Goal: Task Accomplishment & Management: Manage account settings

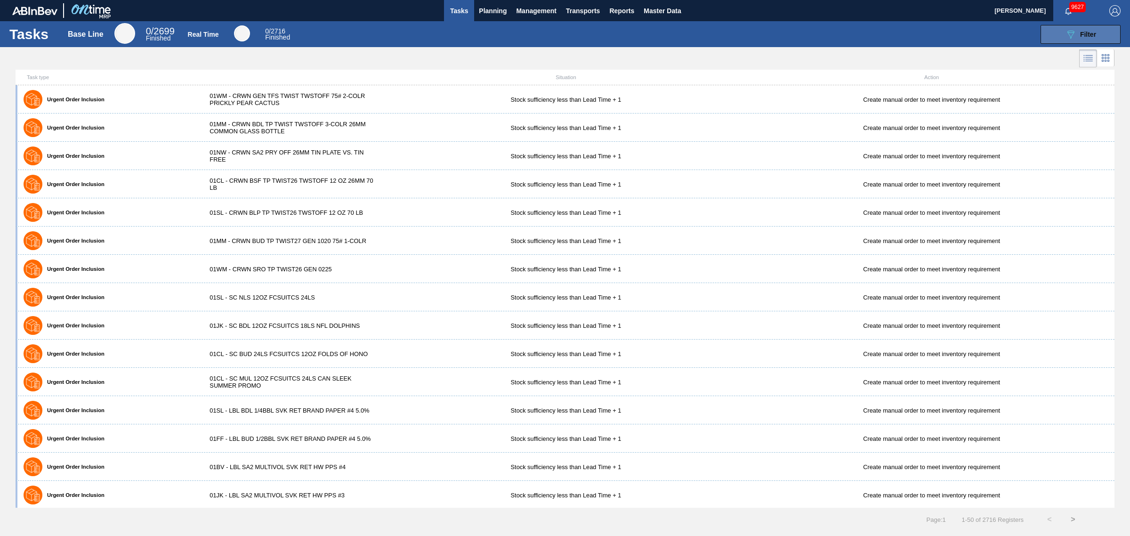
click at [1075, 33] on icon "089F7B8B-B2A5-4AFE-B5C0-19BA573D28AC" at bounding box center [1070, 34] width 11 height 11
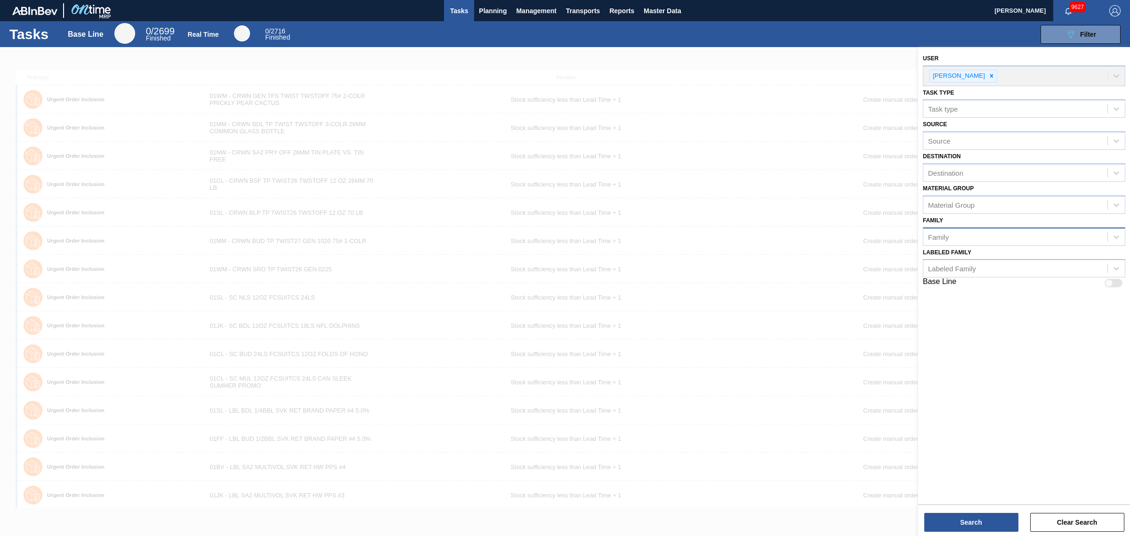
click at [965, 236] on div "Family" at bounding box center [1015, 237] width 184 height 14
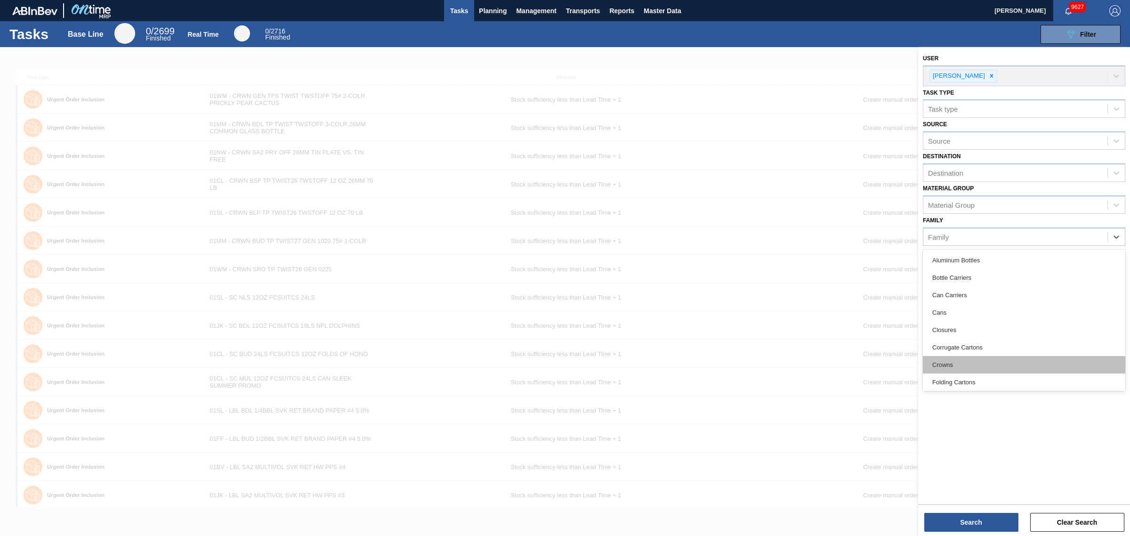
click at [973, 365] on div "Crowns" at bounding box center [1024, 364] width 202 height 17
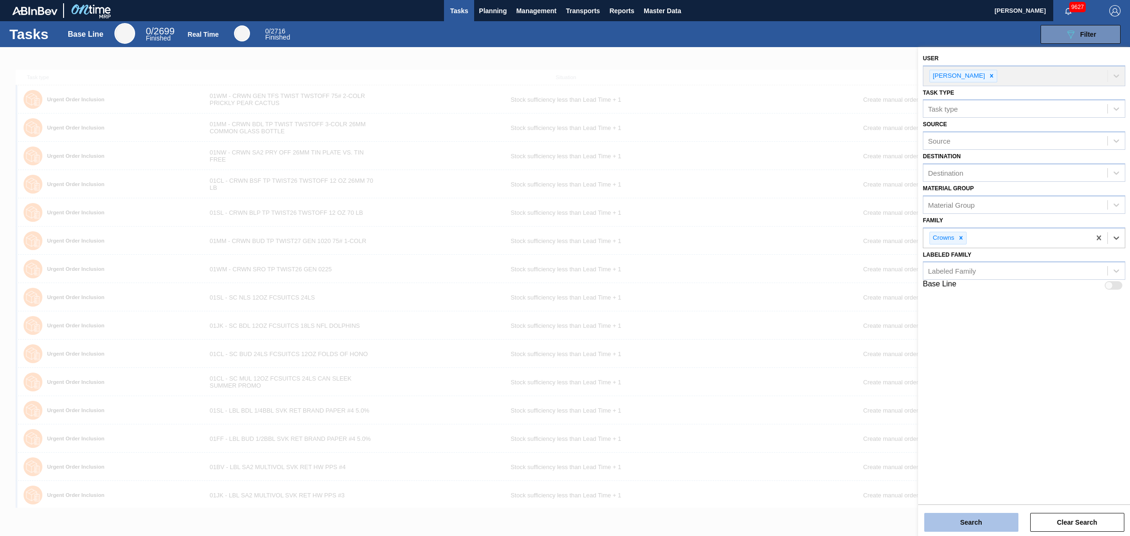
click at [973, 521] on button "Search" at bounding box center [971, 522] width 94 height 19
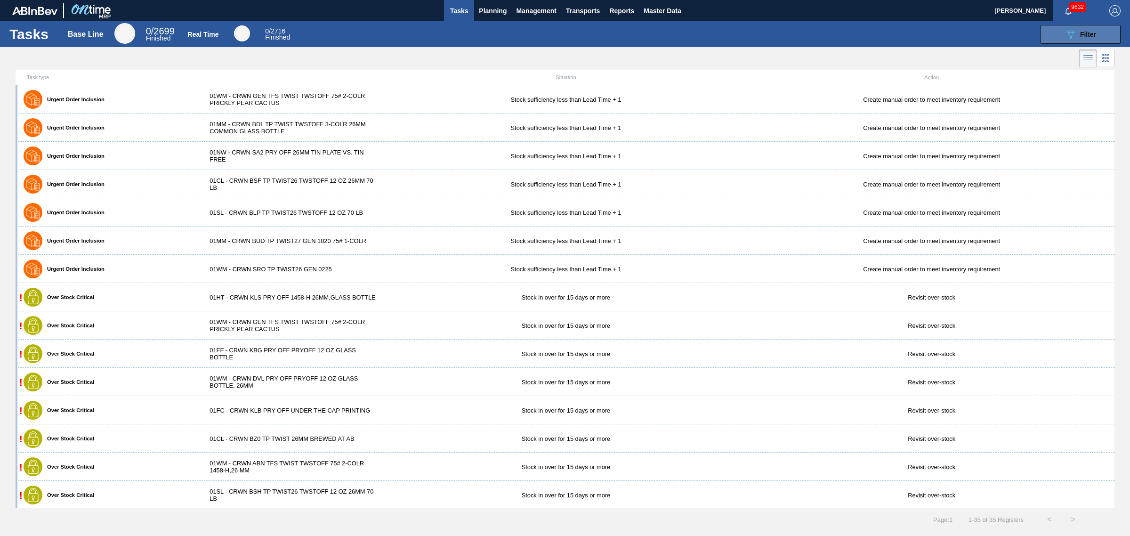
drag, startPoint x: 1065, startPoint y: 26, endPoint x: 1057, endPoint y: 40, distance: 16.2
click at [1067, 32] on button "089F7B8B-B2A5-4AFE-B5C0-19BA573D28AC Filter" at bounding box center [1080, 34] width 80 height 19
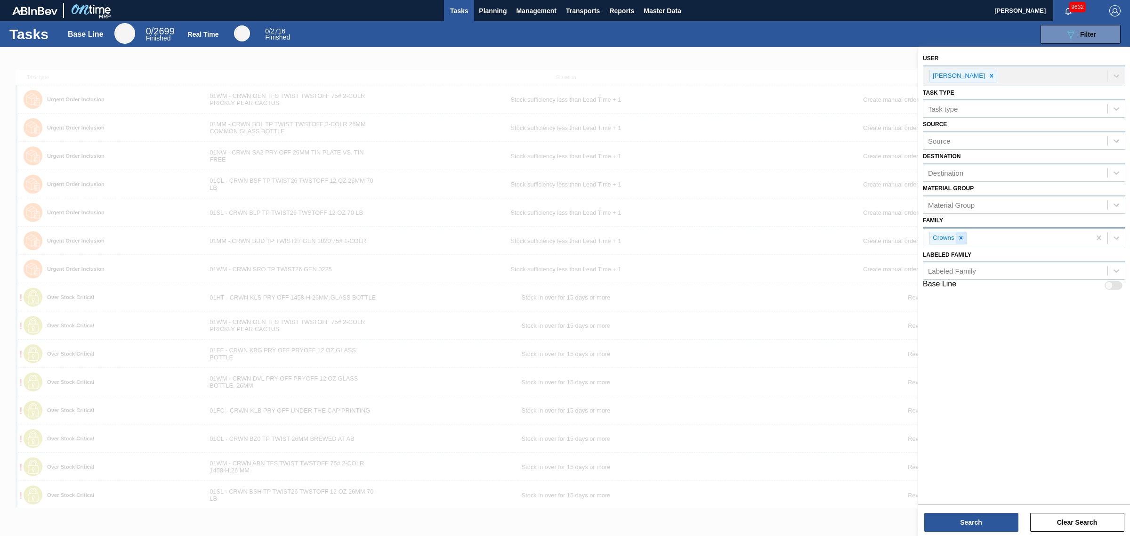
click at [958, 237] on icon at bounding box center [961, 237] width 7 height 7
click at [952, 177] on div "Destination" at bounding box center [1015, 173] width 184 height 14
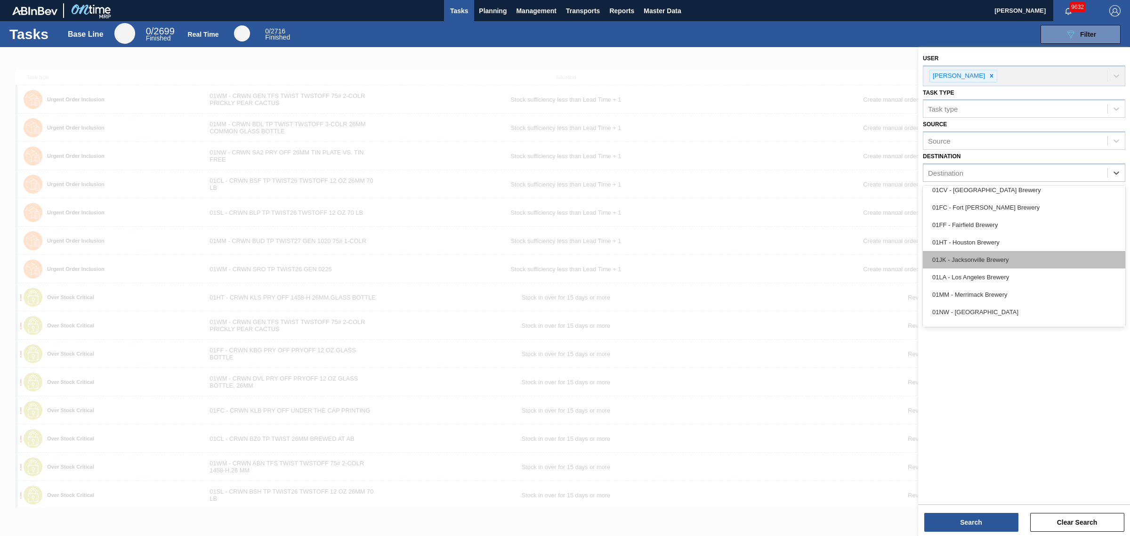
scroll to position [59, 0]
click at [983, 305] on div "01SL - St. [PERSON_NAME]" at bounding box center [1024, 311] width 202 height 17
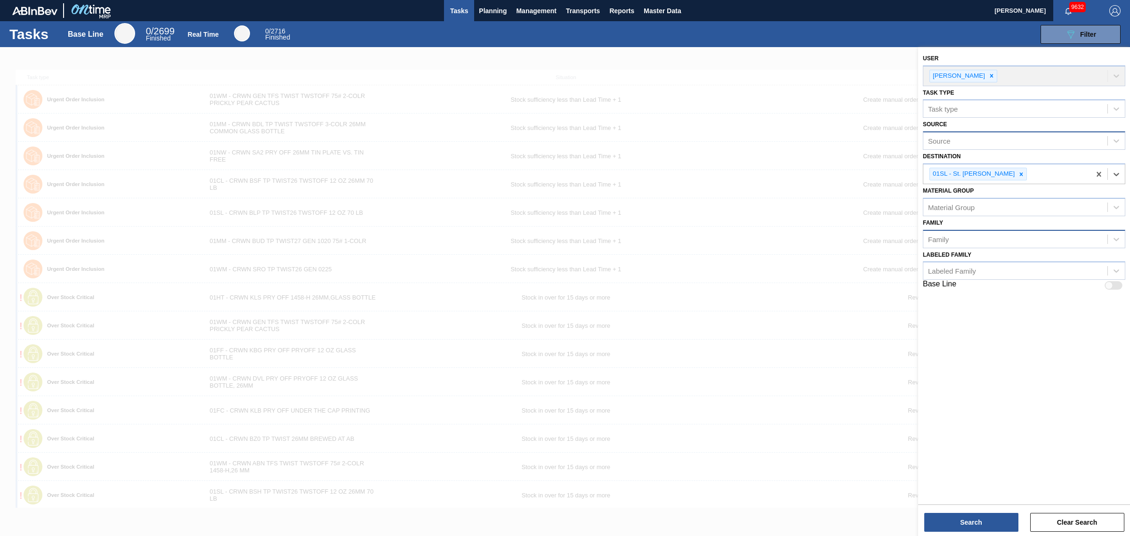
click at [989, 142] on div "Source" at bounding box center [1015, 141] width 184 height 14
type input "631651"
drag, startPoint x: 940, startPoint y: 134, endPoint x: 877, endPoint y: 126, distance: 63.6
click at [918, 126] on div "089F7B8B-B2A5-4AFE-B5C0-19BA573D28AC Created with sketchtool. User [PERSON_NAME…" at bounding box center [1024, 315] width 212 height 536
type input "631"
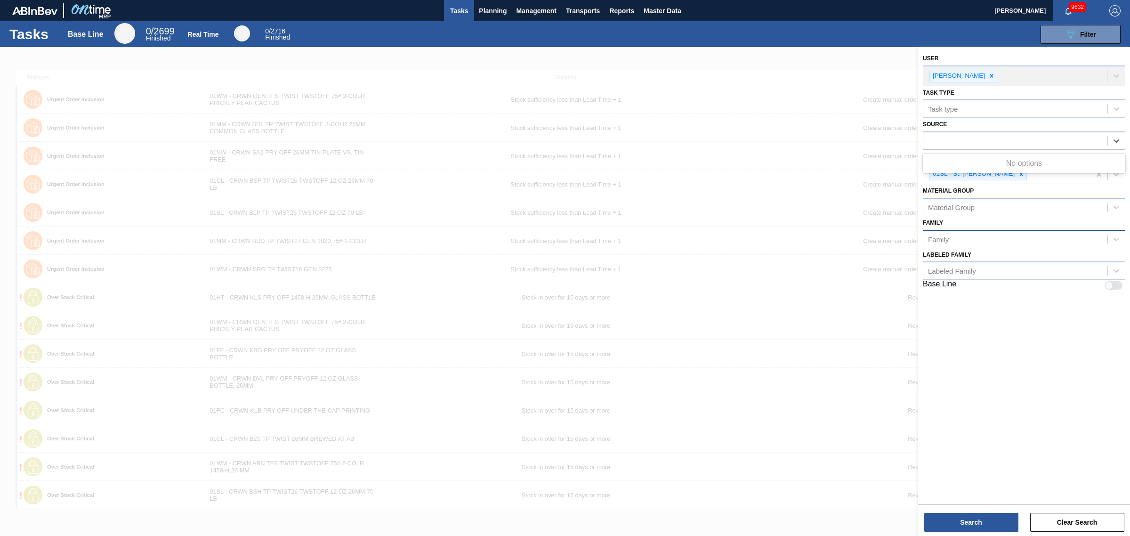
click at [971, 293] on div "User [PERSON_NAME] Task type Task type Source Use Up and Down to choose options…" at bounding box center [1024, 171] width 212 height 249
click at [977, 198] on div "Material Group" at bounding box center [1024, 207] width 202 height 18
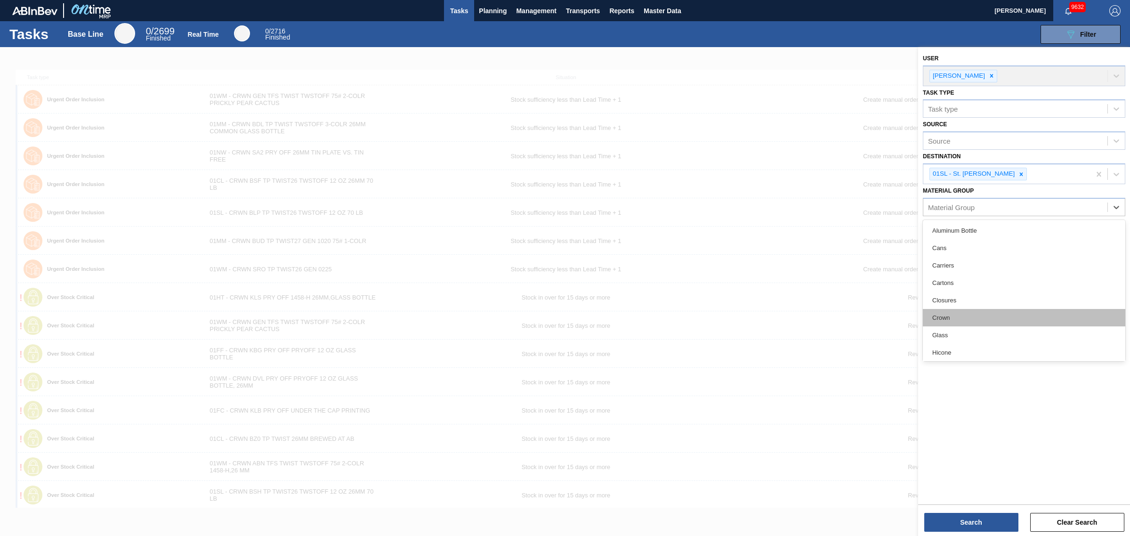
click at [961, 314] on div "Crown" at bounding box center [1024, 317] width 202 height 17
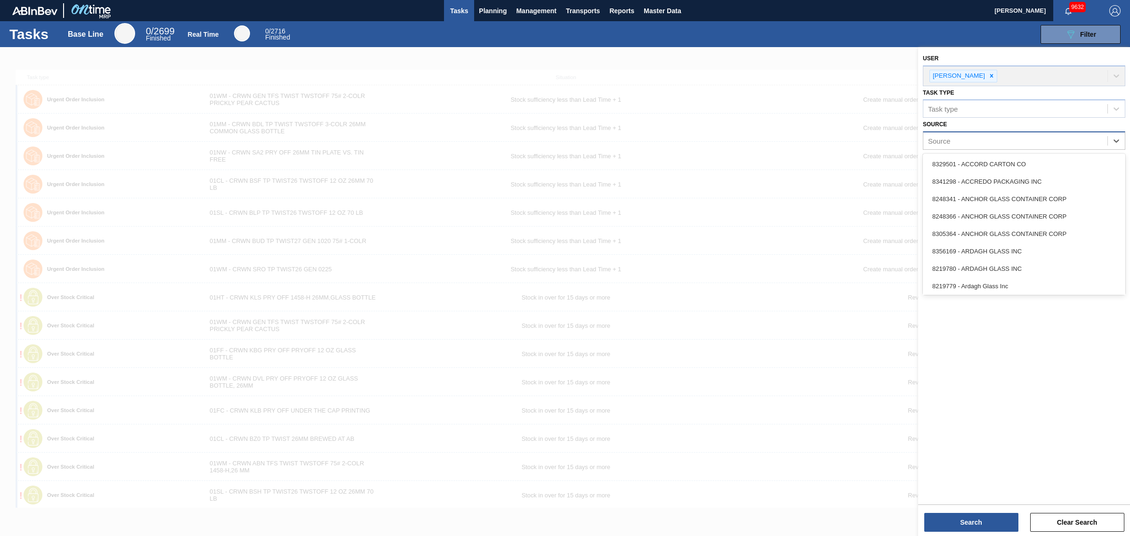
click at [966, 142] on div "Source" at bounding box center [1015, 141] width 184 height 14
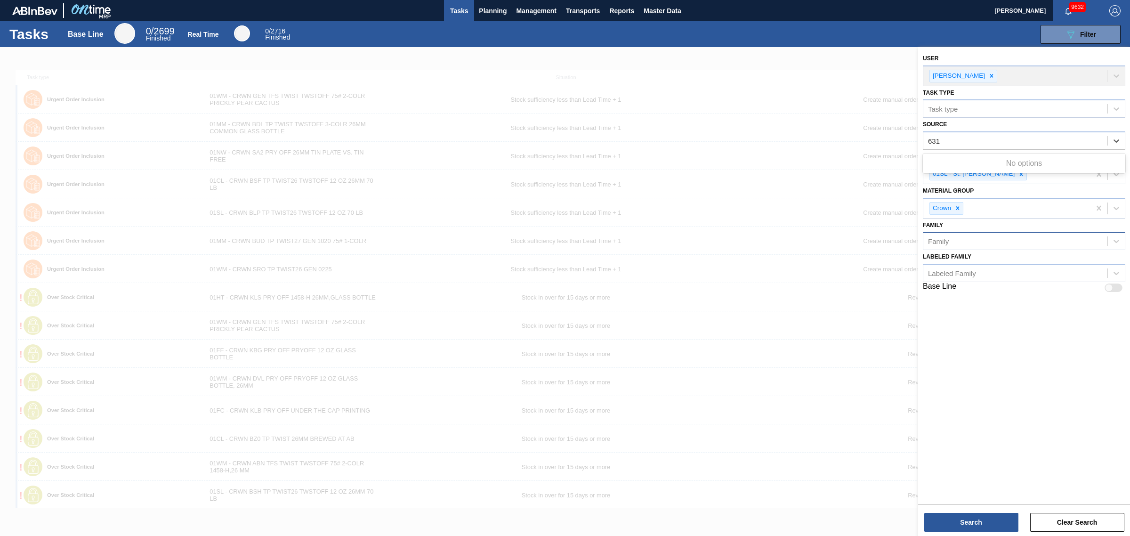
type input "631"
drag, startPoint x: 996, startPoint y: 448, endPoint x: 998, endPoint y: 416, distance: 32.1
click at [998, 422] on div "User [PERSON_NAME] Task type Task type Source Use Up and Down to choose options…" at bounding box center [1024, 274] width 212 height 455
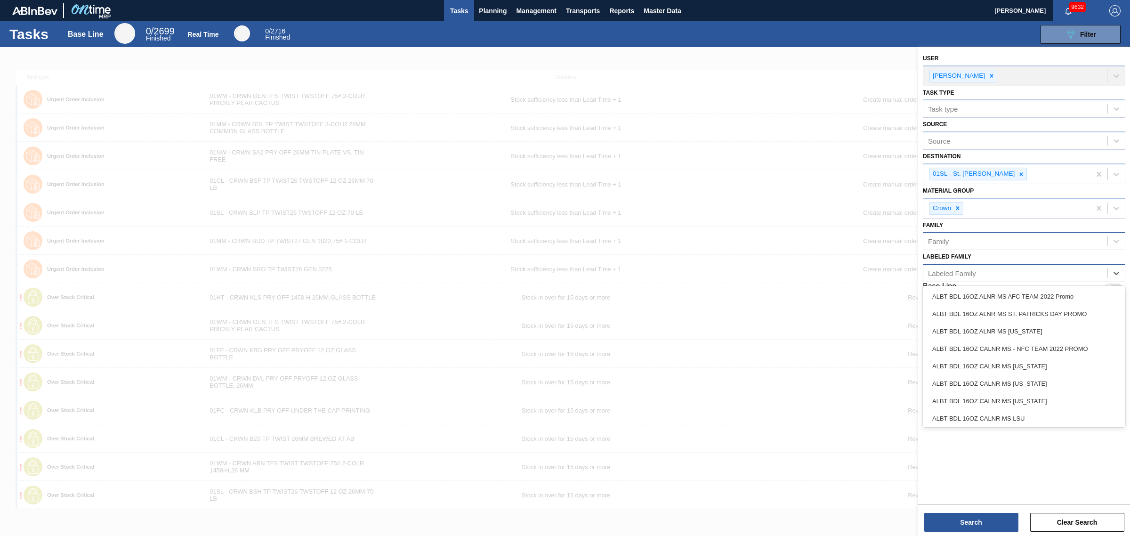
click at [957, 269] on div "Labeled Family" at bounding box center [952, 273] width 48 height 8
type Family "6"
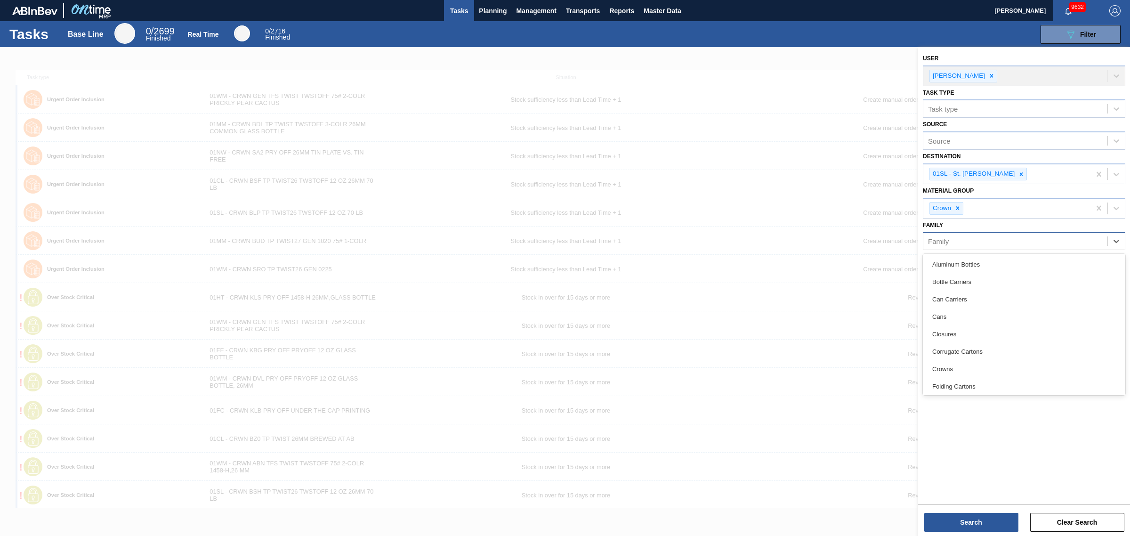
click at [979, 246] on div "Family" at bounding box center [1015, 241] width 184 height 14
click at [527, 16] on button "Management" at bounding box center [536, 10] width 50 height 21
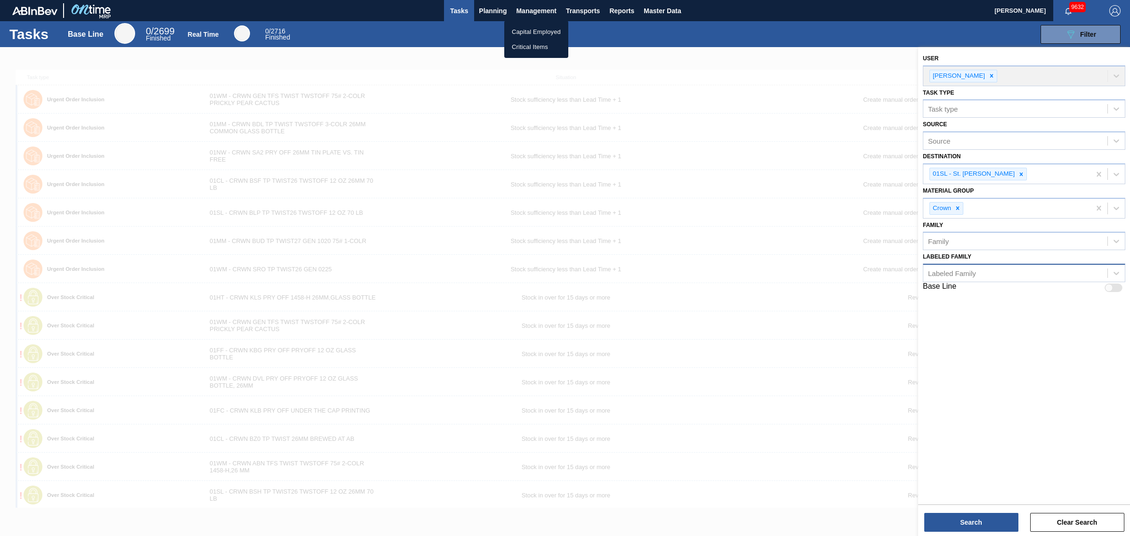
click at [487, 11] on div at bounding box center [565, 268] width 1130 height 536
click at [498, 15] on span "Planning" at bounding box center [493, 10] width 28 height 11
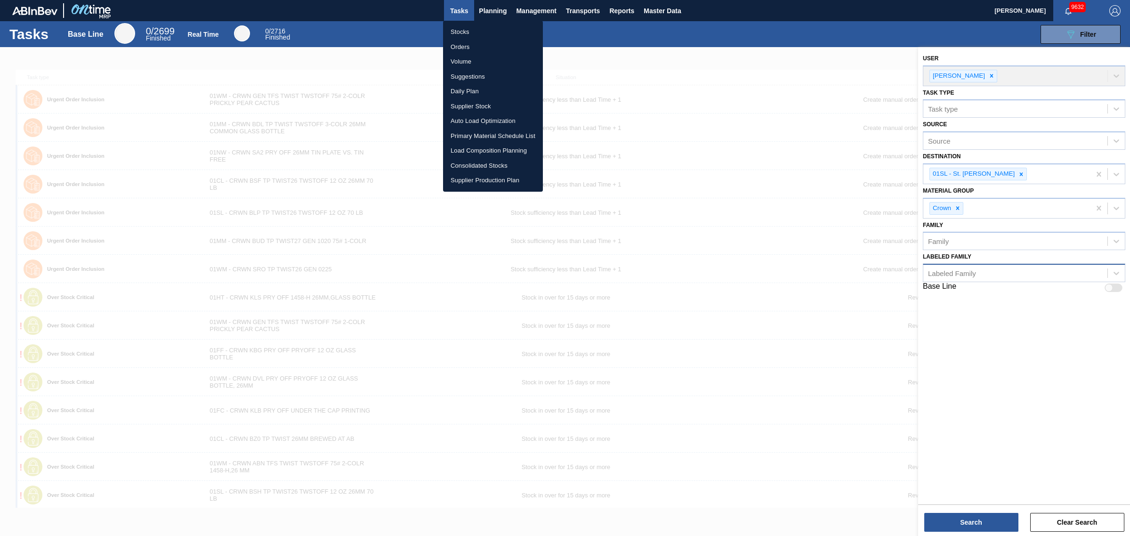
click at [474, 35] on li "Stocks" at bounding box center [493, 31] width 100 height 15
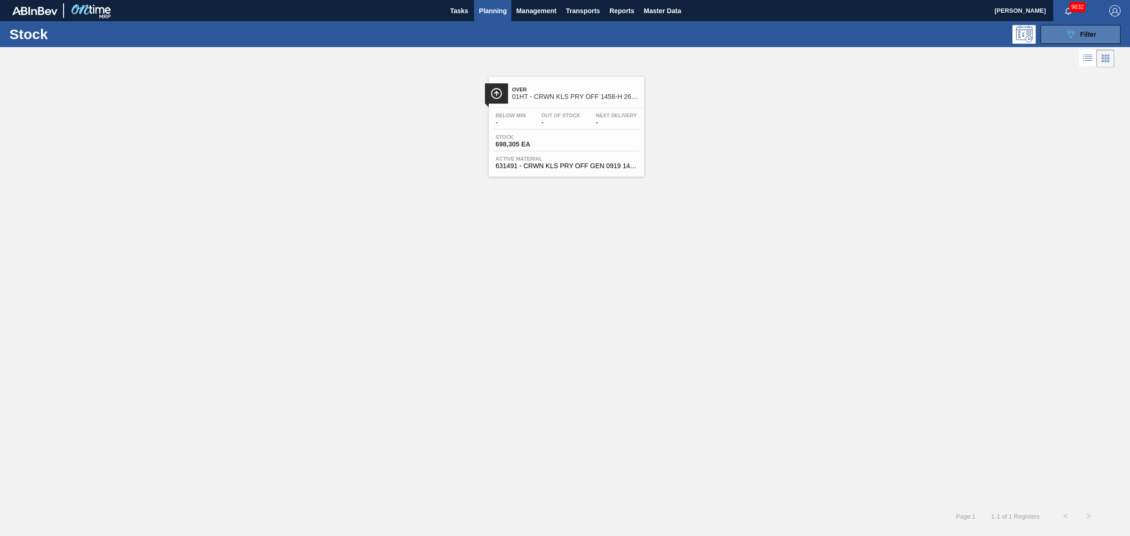
click at [1072, 37] on icon "089F7B8B-B2A5-4AFE-B5C0-19BA573D28AC" at bounding box center [1070, 34] width 11 height 11
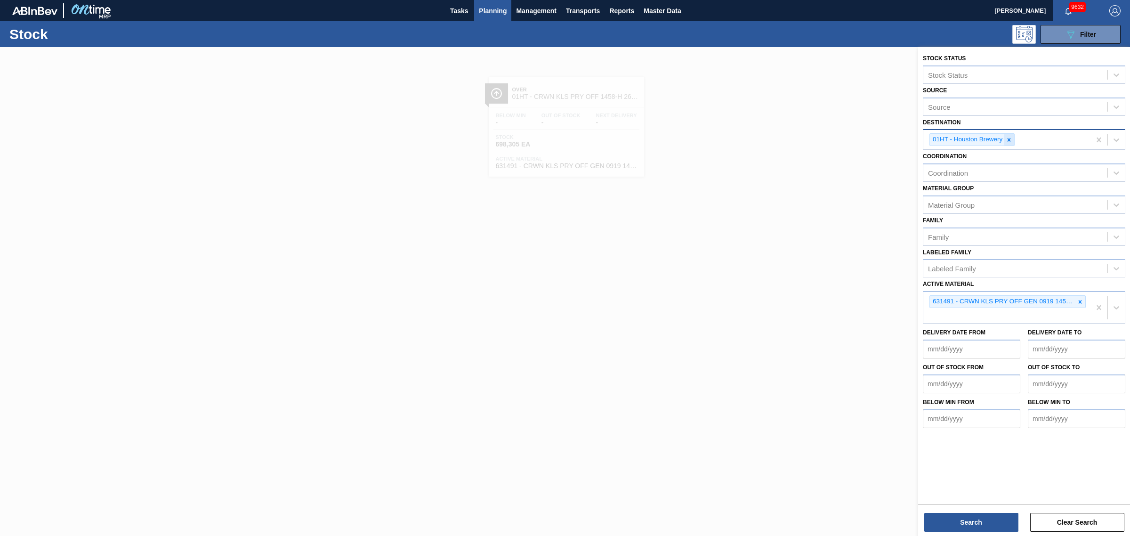
click at [1011, 140] on icon at bounding box center [1009, 140] width 7 height 7
click at [1081, 296] on icon at bounding box center [1080, 299] width 7 height 7
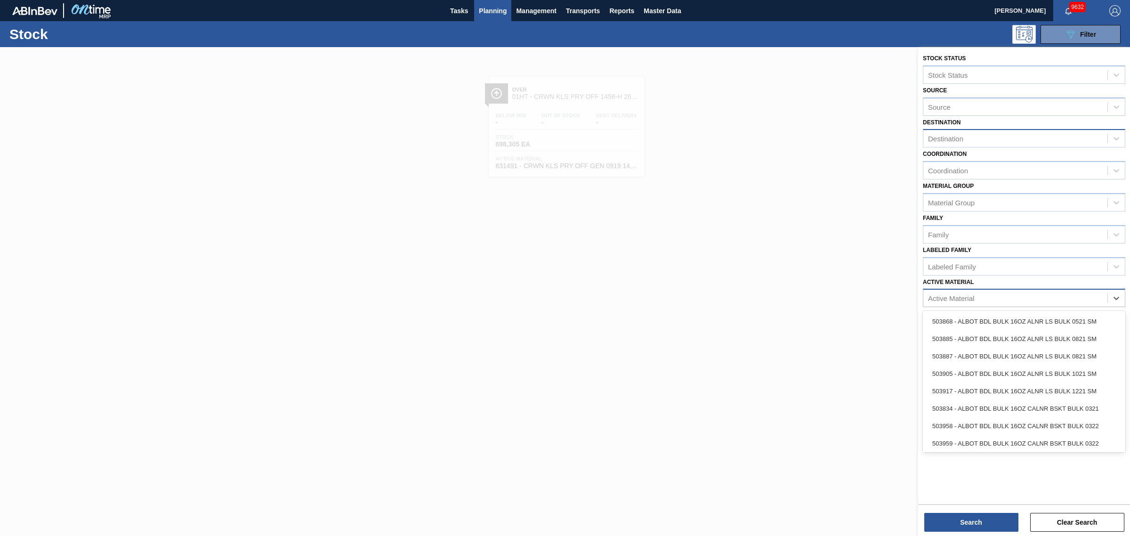
click at [1017, 295] on div "Active Material" at bounding box center [1015, 298] width 184 height 14
type Material "631615"
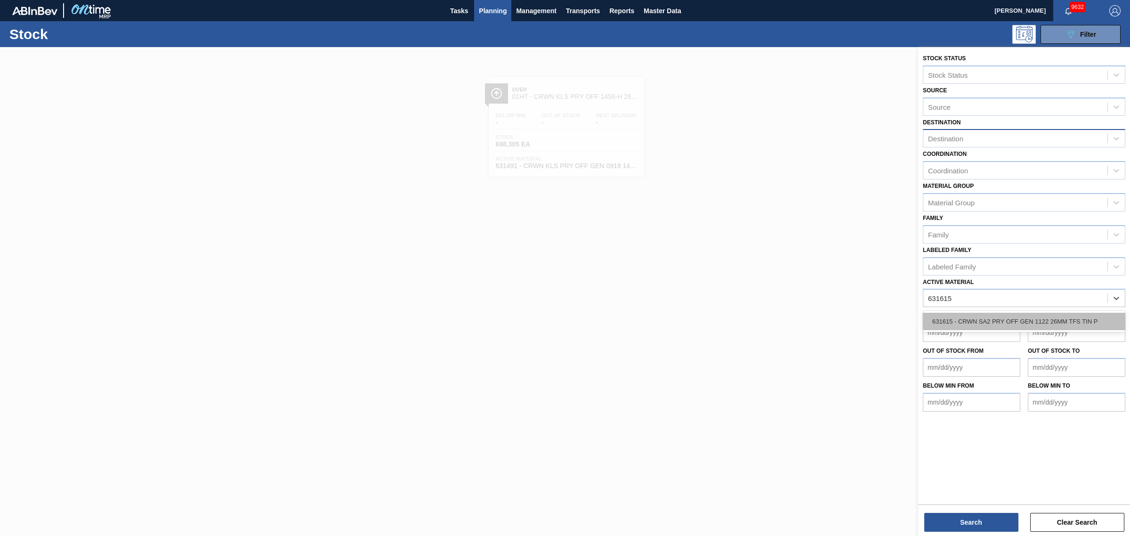
click at [1022, 326] on div "631615 - CRWN SA2 PRY OFF GEN 1122 26MM TFS TIN P" at bounding box center [1024, 321] width 202 height 17
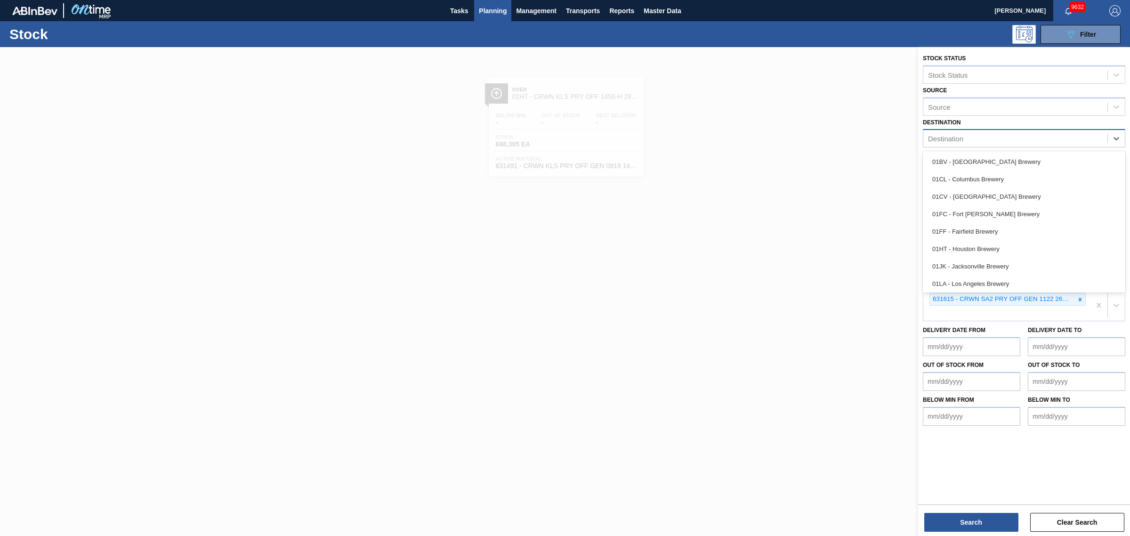
click at [971, 139] on div "Destination" at bounding box center [1015, 139] width 184 height 14
click at [992, 259] on div "01SL - St. [PERSON_NAME]" at bounding box center [1024, 264] width 202 height 17
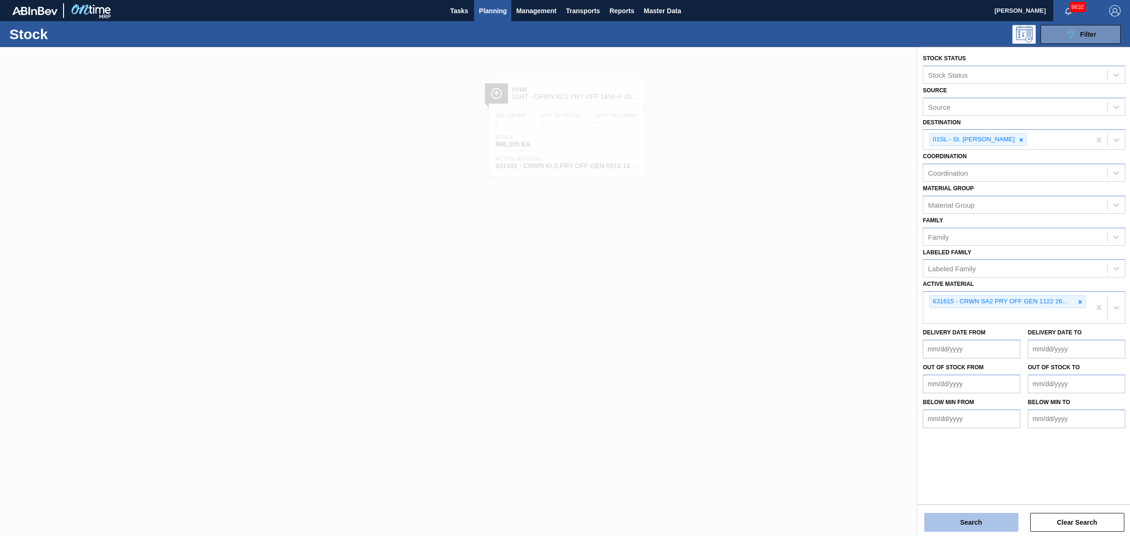
click at [992, 518] on button "Search" at bounding box center [971, 522] width 94 height 19
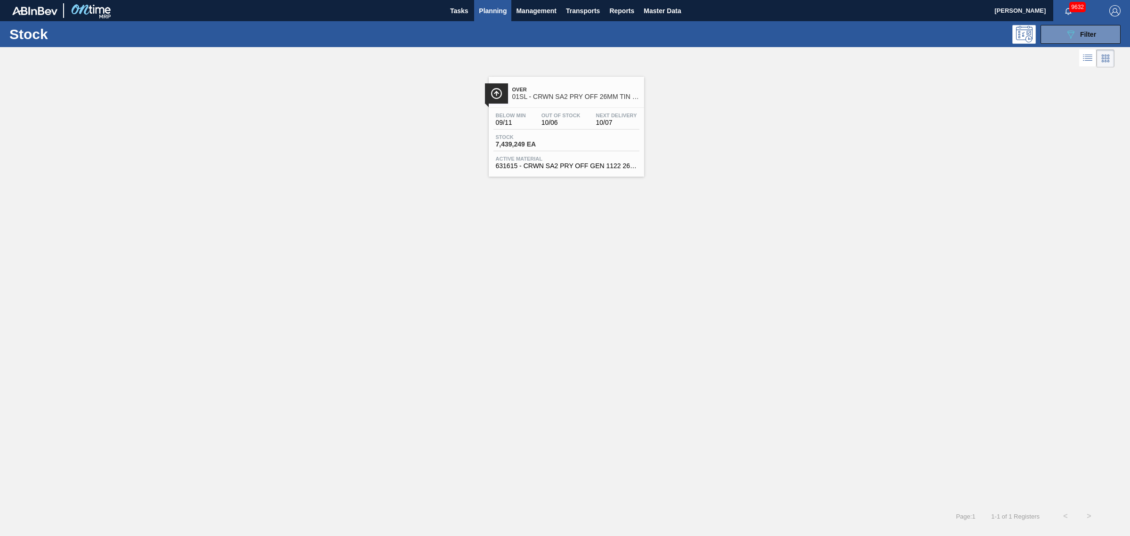
click at [596, 123] on span "10/07" at bounding box center [616, 122] width 41 height 7
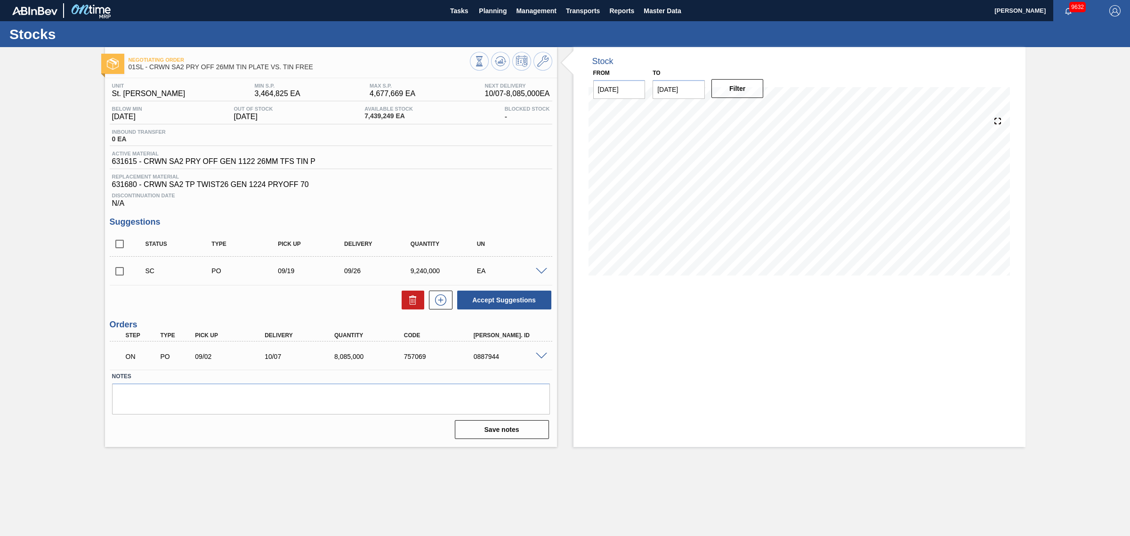
click at [544, 360] on span at bounding box center [541, 356] width 11 height 7
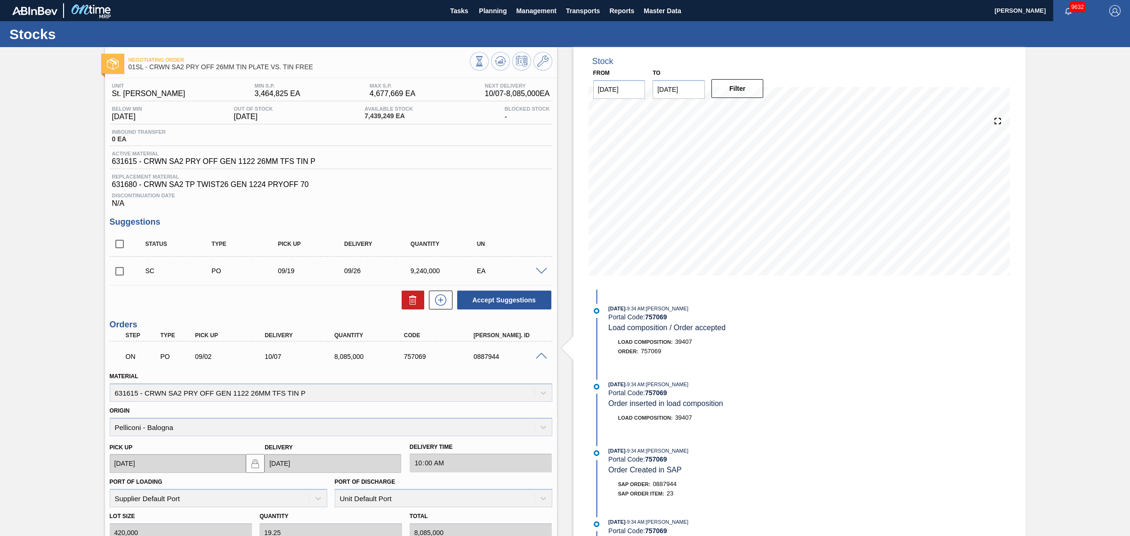
click at [699, 90] on input "[DATE]" at bounding box center [679, 89] width 52 height 19
click at [759, 108] on div "[DATE]" at bounding box center [709, 112] width 113 height 8
click at [756, 112] on button "Next Month" at bounding box center [758, 112] width 7 height 7
click at [737, 206] on div "31" at bounding box center [740, 203] width 13 height 13
type input "[DATE]"
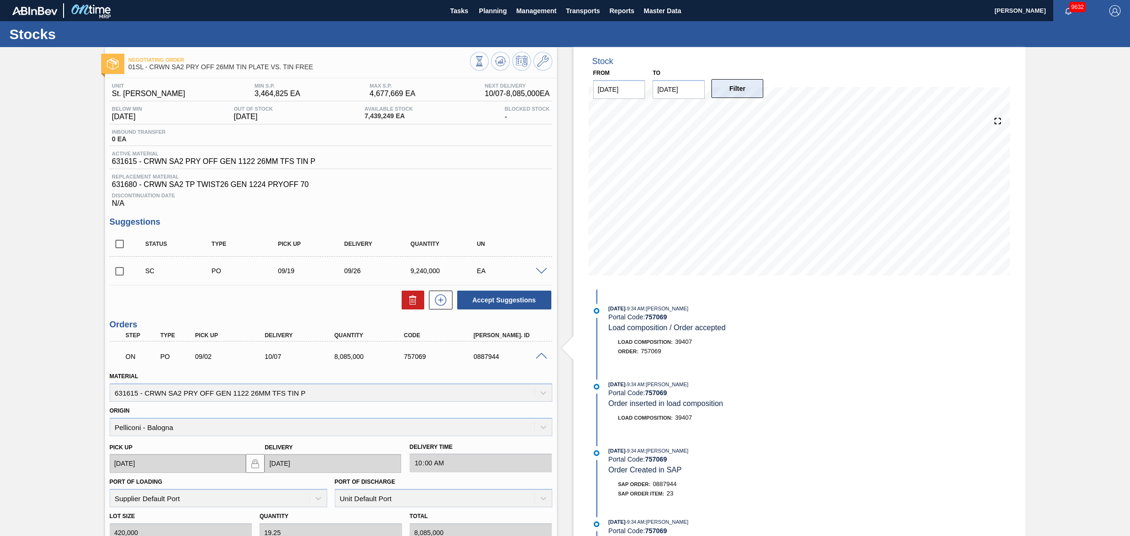
click at [742, 94] on button "Filter" at bounding box center [737, 88] width 52 height 19
click at [539, 274] on span at bounding box center [541, 271] width 11 height 7
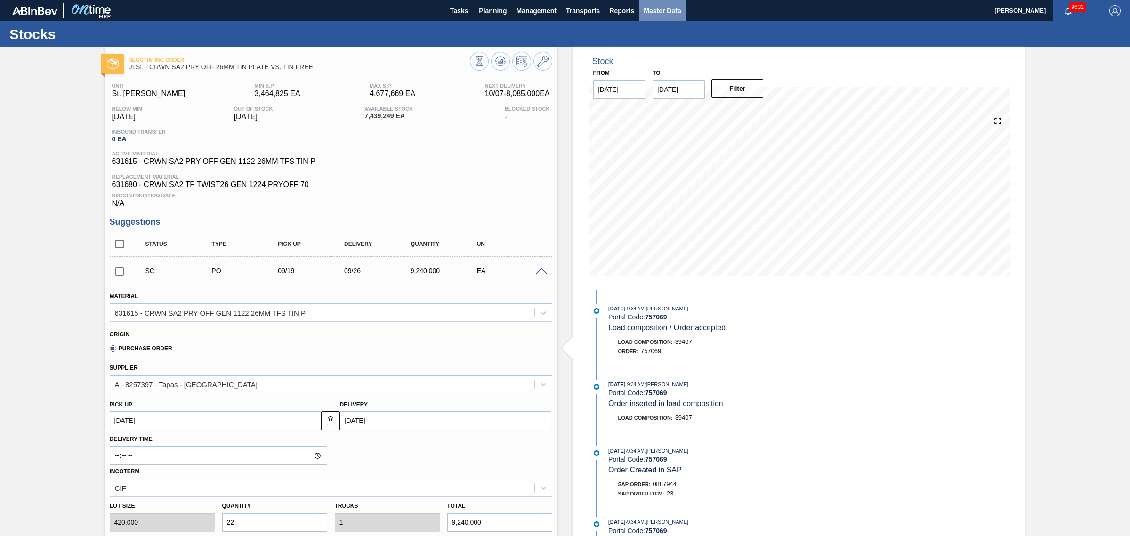
click at [677, 13] on span "Master Data" at bounding box center [662, 10] width 37 height 11
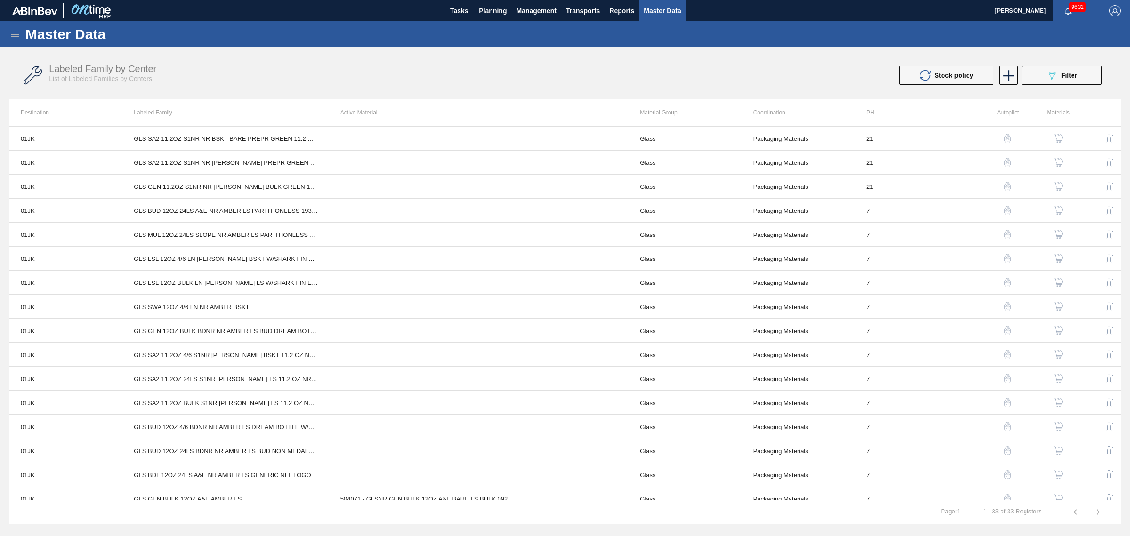
click at [7, 30] on div "Master Data" at bounding box center [565, 34] width 1130 height 26
click at [24, 41] on div "Master Data" at bounding box center [565, 34] width 1130 height 26
click at [11, 32] on icon at bounding box center [15, 35] width 8 height 6
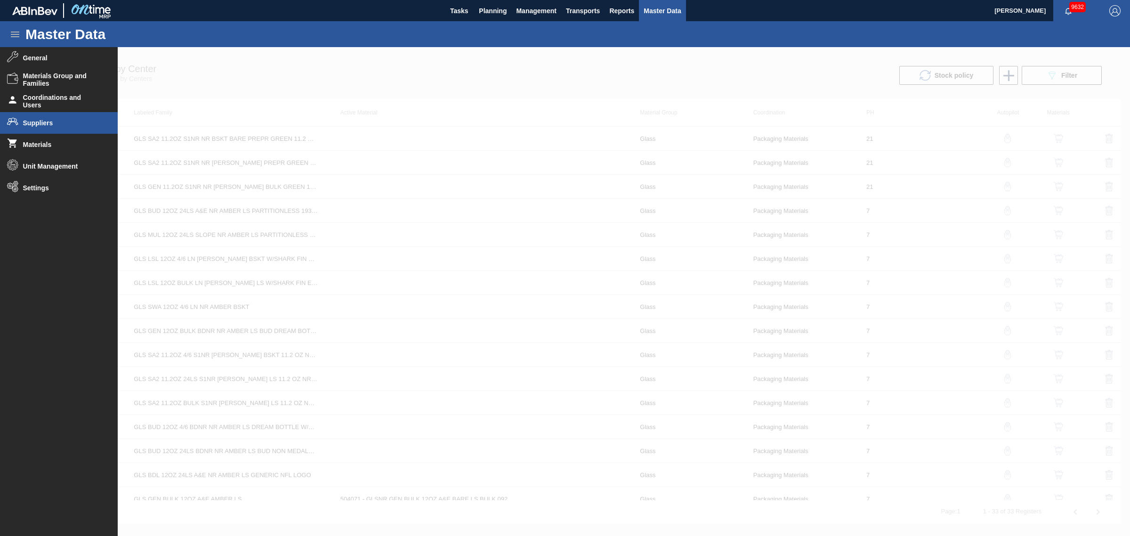
click at [60, 122] on span "Suppliers" at bounding box center [62, 123] width 78 height 8
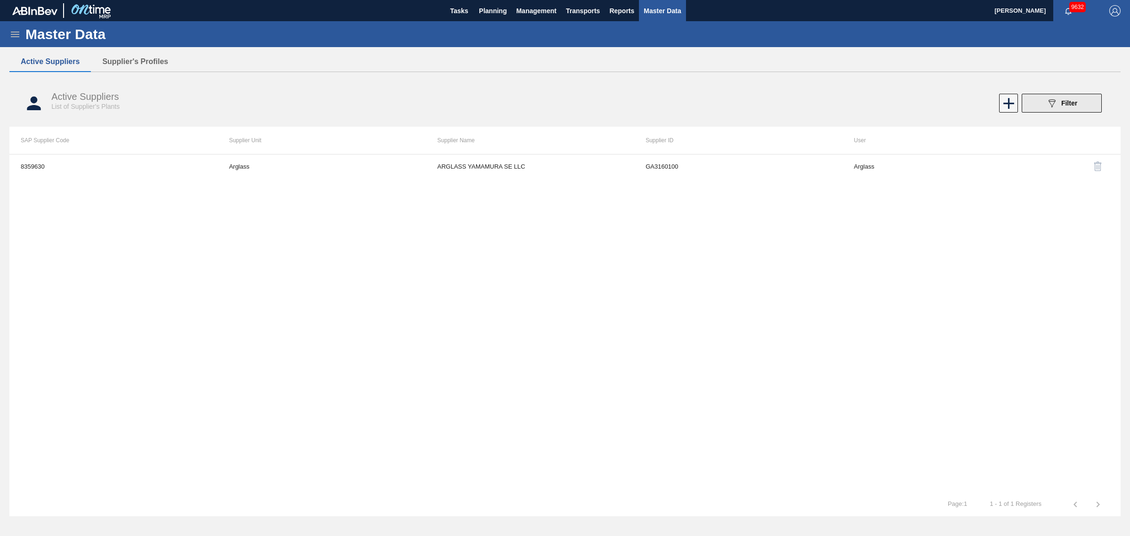
click at [1058, 108] on div "089F7B8B-B2A5-4AFE-B5C0-19BA573D28AC Filter" at bounding box center [1061, 102] width 31 height 11
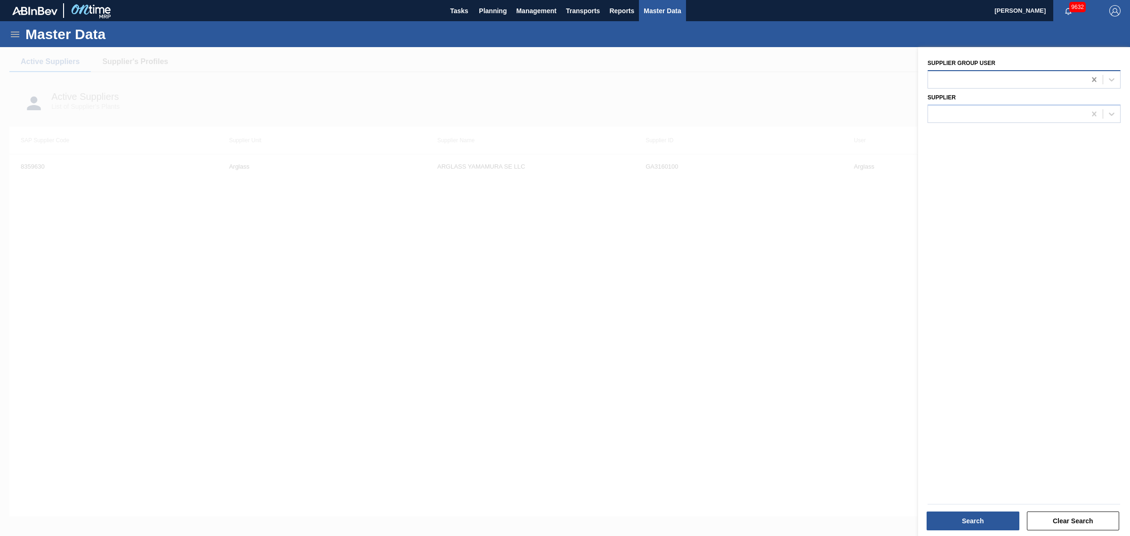
click at [1097, 78] on icon at bounding box center [1093, 79] width 9 height 9
click at [1095, 78] on icon at bounding box center [1093, 79] width 9 height 9
click at [1028, 86] on div at bounding box center [1007, 80] width 158 height 14
type user "pel"
click at [1034, 106] on div "Pelliconi" at bounding box center [1024, 102] width 193 height 17
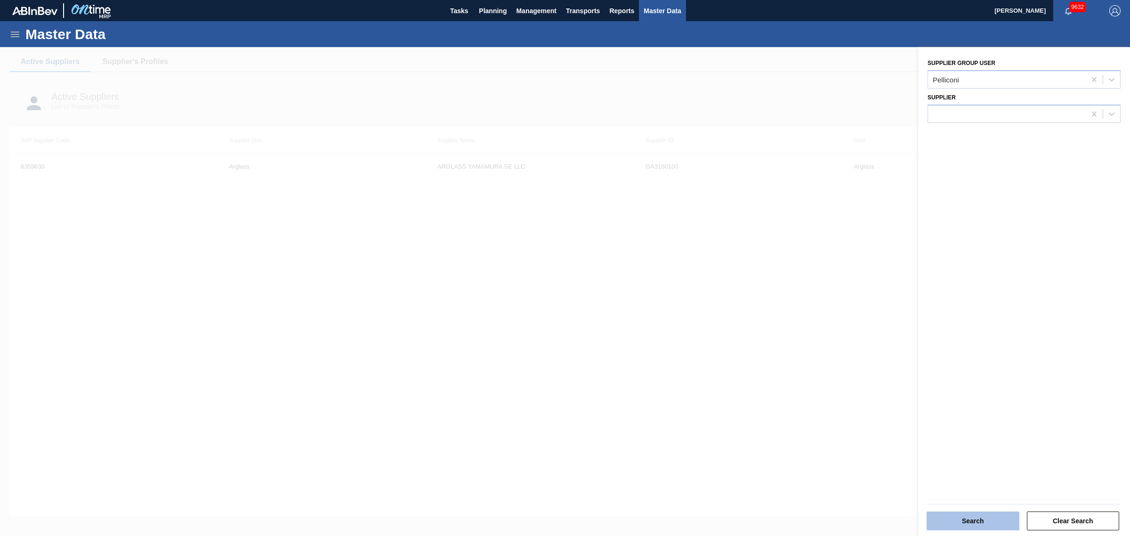
click at [975, 526] on button "Search" at bounding box center [973, 520] width 93 height 19
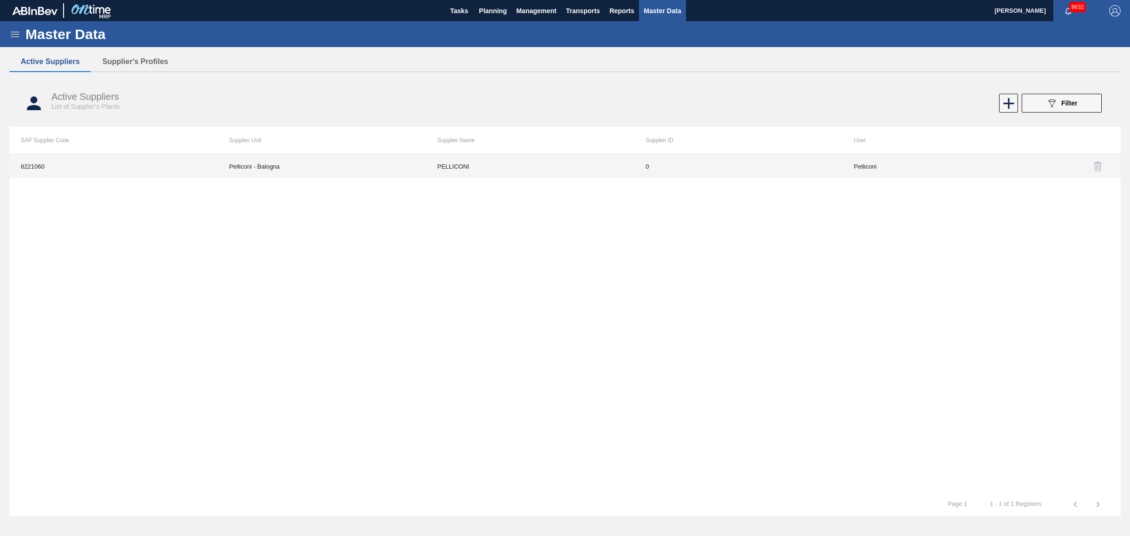
click at [453, 177] on td "PELLICONI" at bounding box center [530, 166] width 208 height 24
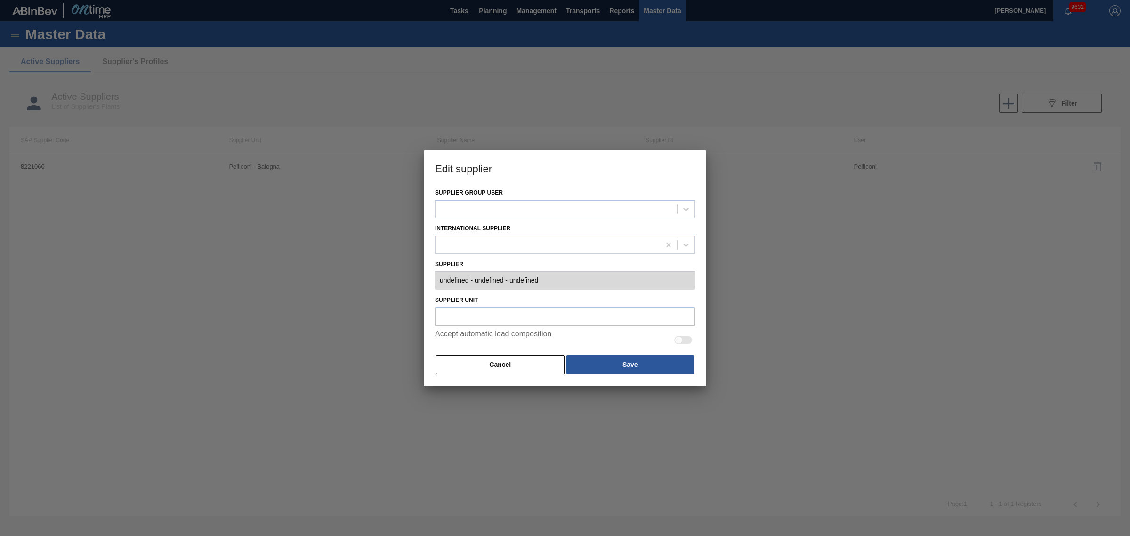
click at [479, 245] on div at bounding box center [548, 245] width 225 height 14
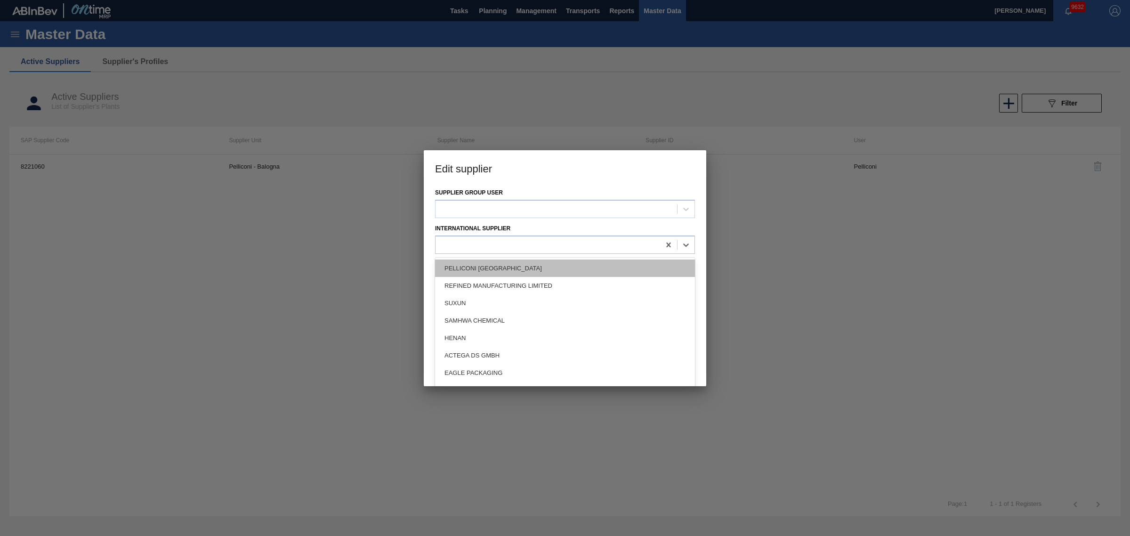
type input "0008221060 - PELLICONI - 0"
type input "Pelliconi - Balogna"
checkbox input "true"
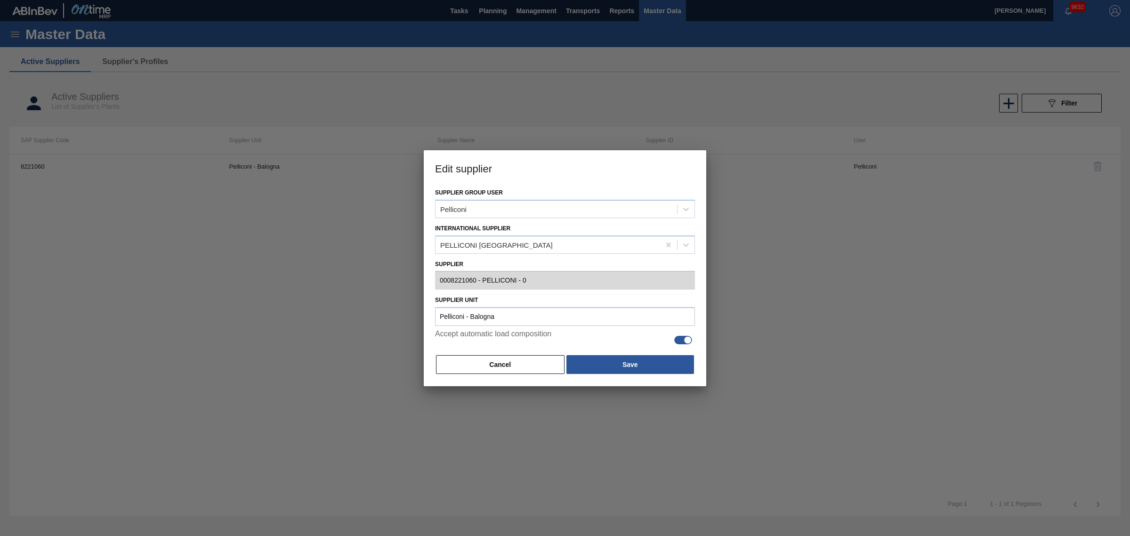
click at [343, 282] on div at bounding box center [565, 268] width 1130 height 536
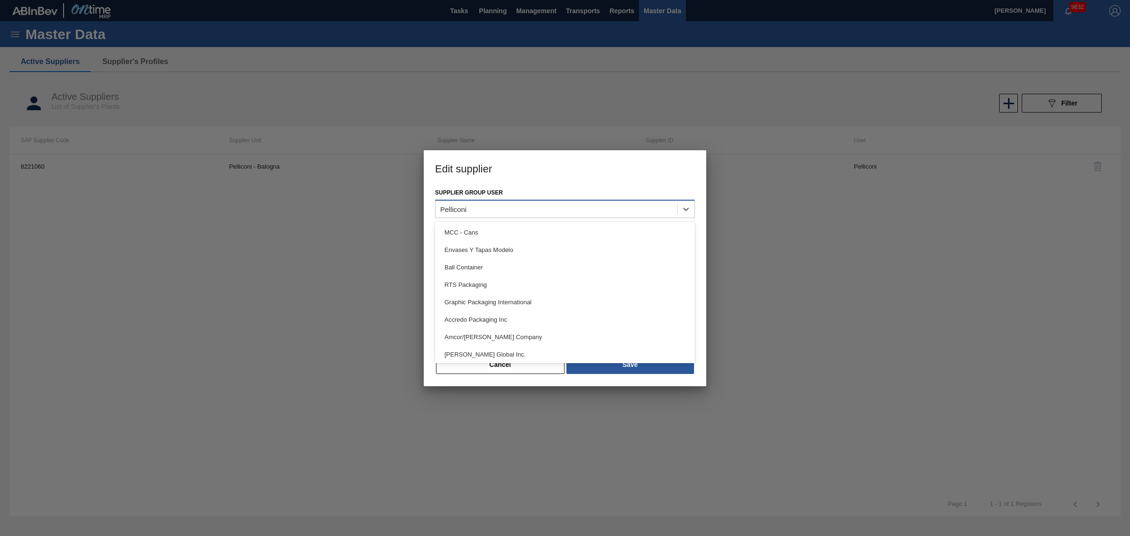
click at [645, 210] on div "Pelliconi" at bounding box center [557, 209] width 242 height 14
click at [624, 184] on h3 "Edit supplier" at bounding box center [565, 168] width 282 height 36
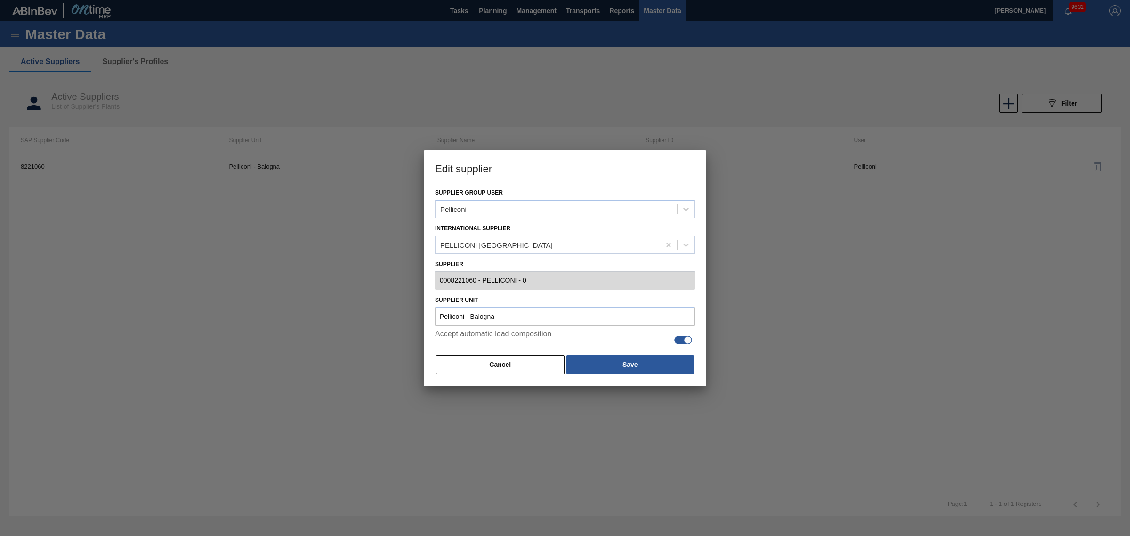
click at [516, 352] on div "Accept automatic load composition" at bounding box center [565, 342] width 260 height 24
click at [517, 358] on button "Cancel" at bounding box center [500, 364] width 129 height 19
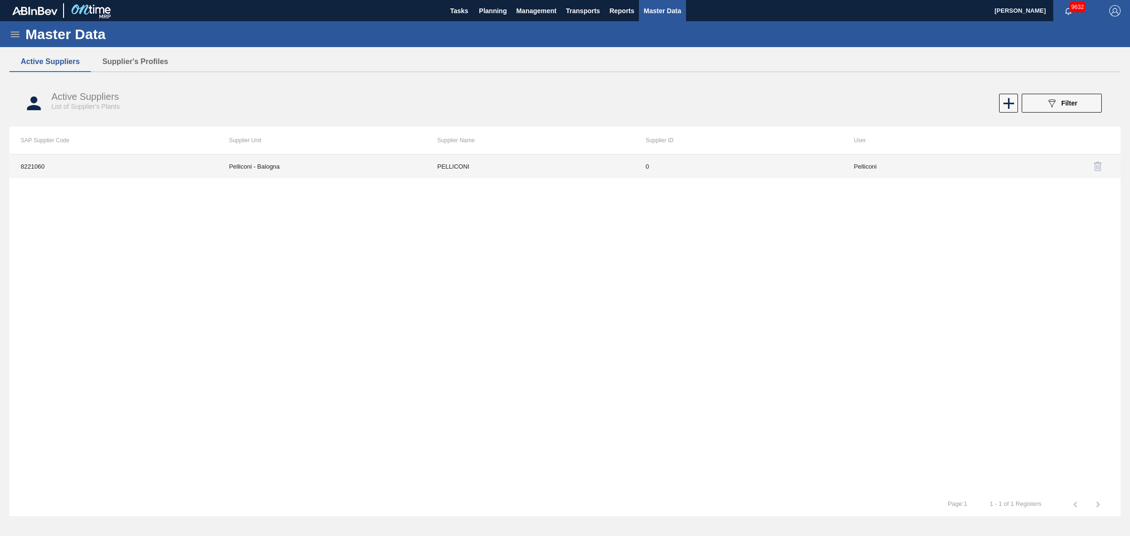
click at [450, 161] on td "PELLICONI" at bounding box center [530, 166] width 208 height 24
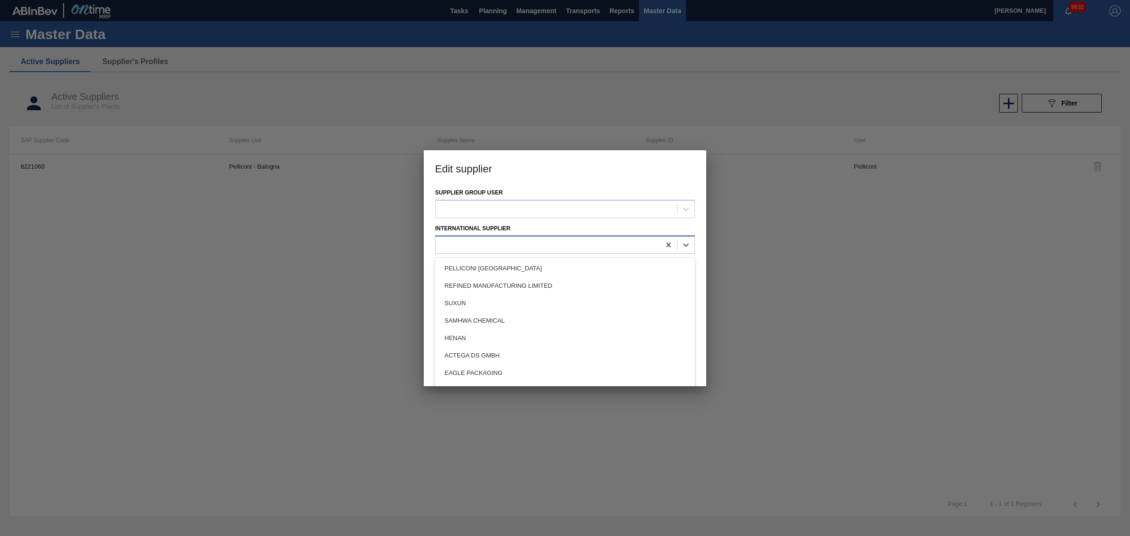
click at [516, 238] on div at bounding box center [548, 245] width 225 height 14
type input "0008221060 - PELLICONI - 0"
type input "Pelliconi - Balogna"
click at [523, 267] on div "PELLICONI [GEOGRAPHIC_DATA]" at bounding box center [565, 267] width 260 height 17
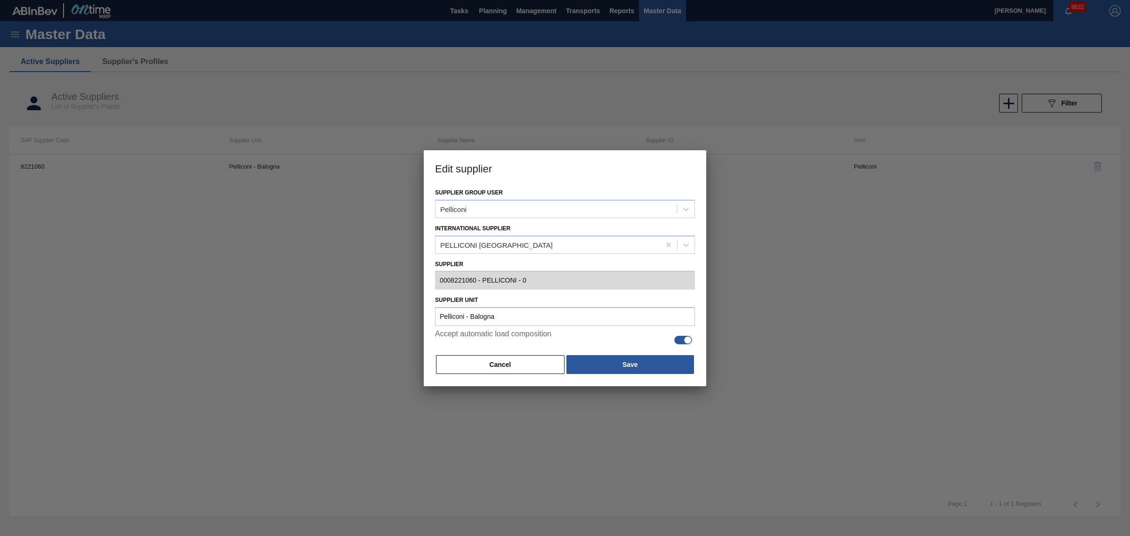
click at [683, 338] on div at bounding box center [683, 340] width 18 height 8
checkbox input "false"
click at [499, 363] on button "Cancel" at bounding box center [500, 364] width 129 height 19
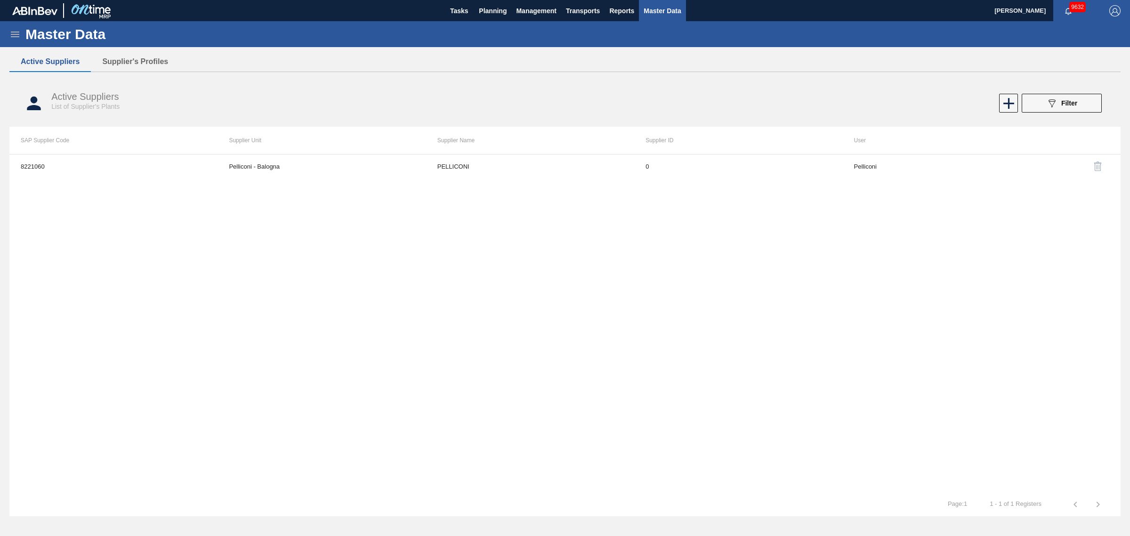
drag, startPoint x: 415, startPoint y: 231, endPoint x: 418, endPoint y: 221, distance: 10.0
click at [418, 222] on div "8221060 Pelliconi - Balogna PELLICONI 0 Pelliconi" at bounding box center [564, 323] width 1111 height 339
drag, startPoint x: 418, startPoint y: 221, endPoint x: 339, endPoint y: 297, distance: 109.6
click at [339, 297] on div "8221060 Pelliconi - Balogna PELLICONI 0 Pelliconi" at bounding box center [564, 323] width 1111 height 339
click at [14, 31] on icon at bounding box center [14, 34] width 11 height 11
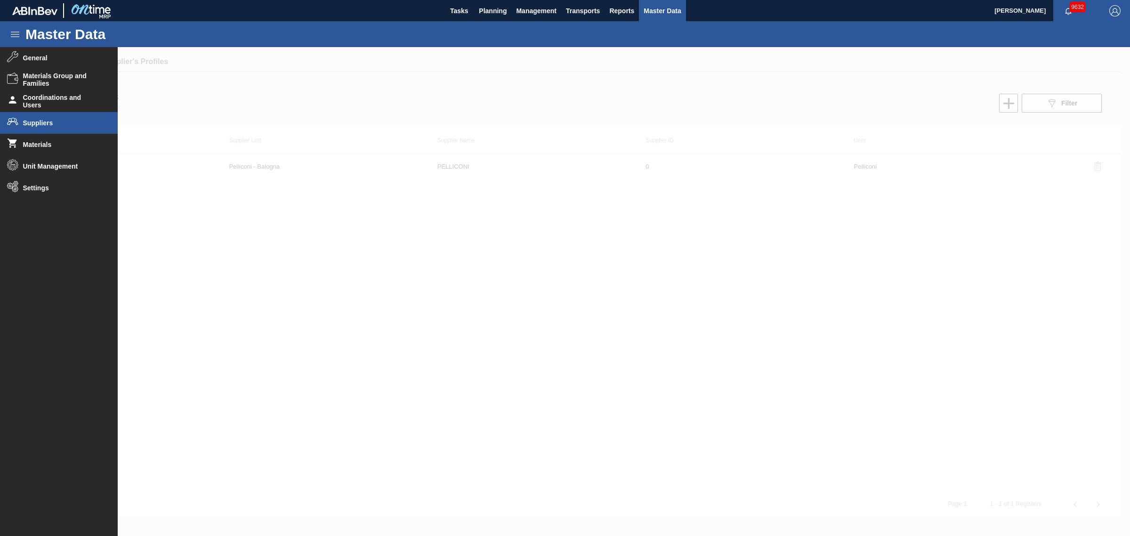
click at [330, 288] on div at bounding box center [565, 291] width 1130 height 489
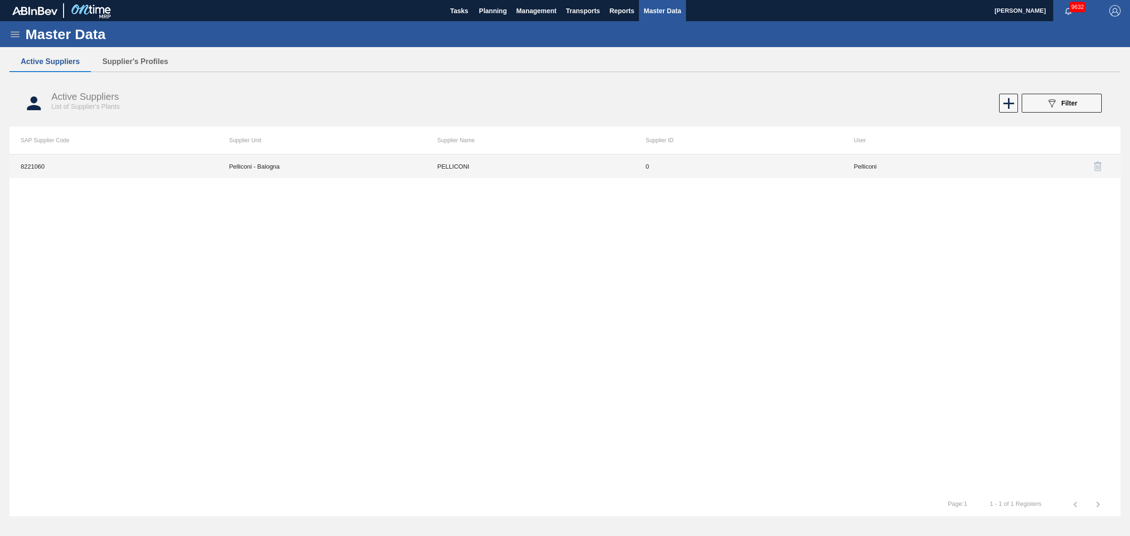
click at [253, 172] on td "Pelliconi - Balogna" at bounding box center [322, 166] width 208 height 24
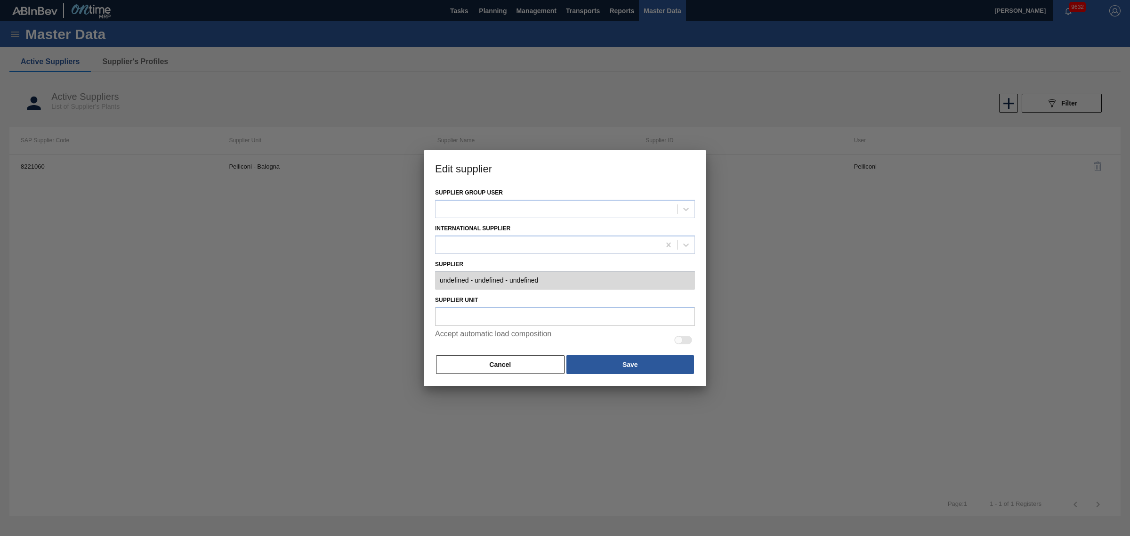
type input "0008221060 - PELLICONI - 0"
type input "Pelliconi - Balogna"
checkbox input "true"
click at [488, 321] on input "Pelliconi - Balogna" at bounding box center [565, 316] width 260 height 19
click at [505, 319] on input "Pelliconi - Balogna" at bounding box center [565, 316] width 260 height 19
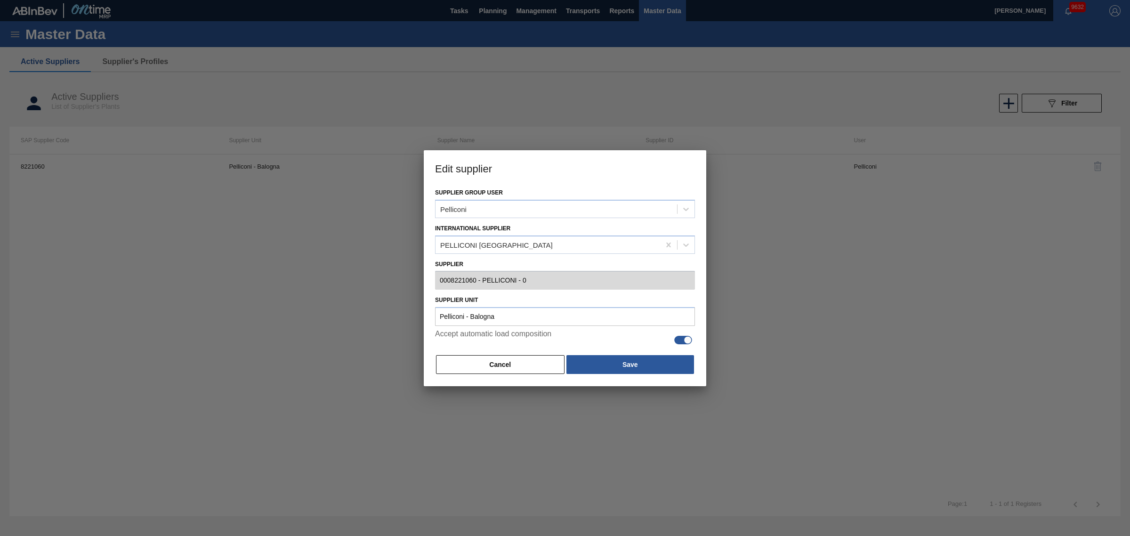
click at [293, 309] on div at bounding box center [565, 268] width 1130 height 536
drag, startPoint x: 522, startPoint y: 167, endPoint x: 613, endPoint y: 206, distance: 99.8
click at [613, 206] on div "Edit supplier Supplier group user Pelliconi International Supplier PELLICONI [G…" at bounding box center [565, 268] width 282 height 236
click at [613, 359] on button "Save" at bounding box center [630, 364] width 128 height 19
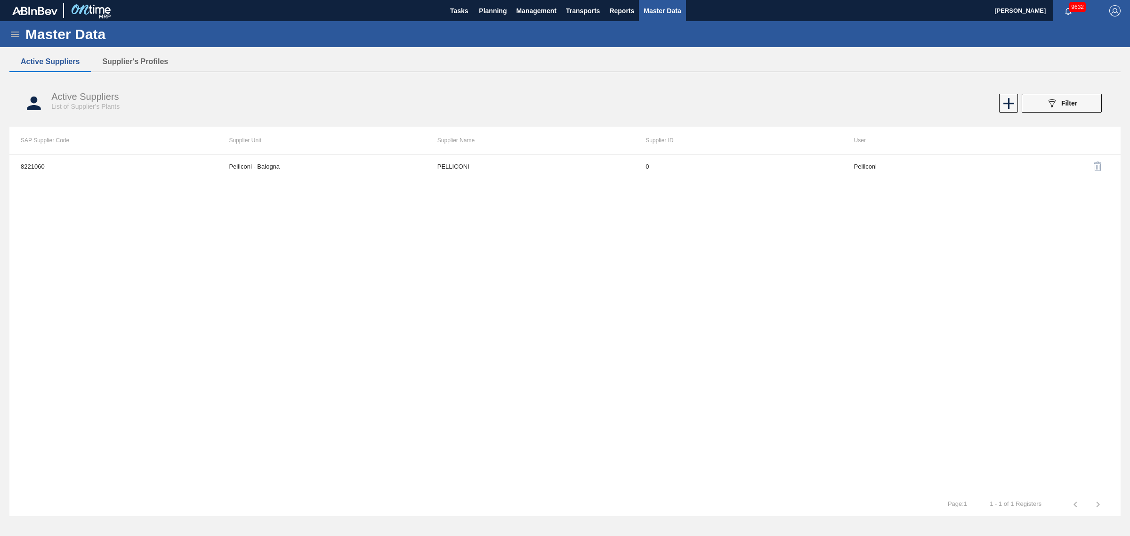
click at [415, 224] on div "8221060 Pelliconi - Balogna PELLICONI 0 Pelliconi" at bounding box center [564, 323] width 1111 height 339
click at [502, 81] on div "Active Suppliers List of Supplier's Plants 089F7B8B-B2A5-4AFE-B5C0-19BA573D28AC…" at bounding box center [564, 103] width 1111 height 47
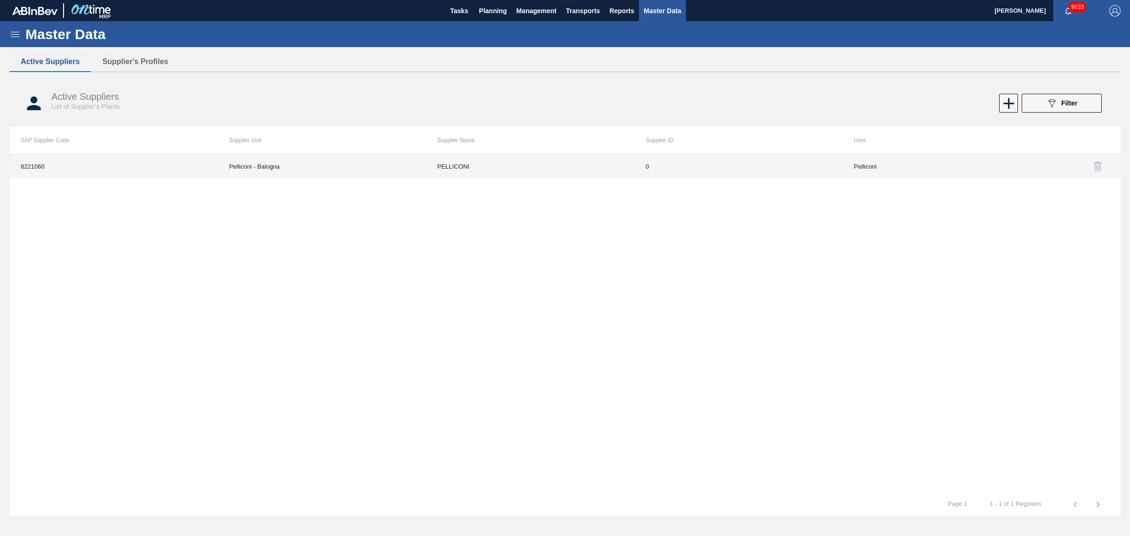
click at [518, 167] on td "PELLICONI" at bounding box center [530, 166] width 208 height 24
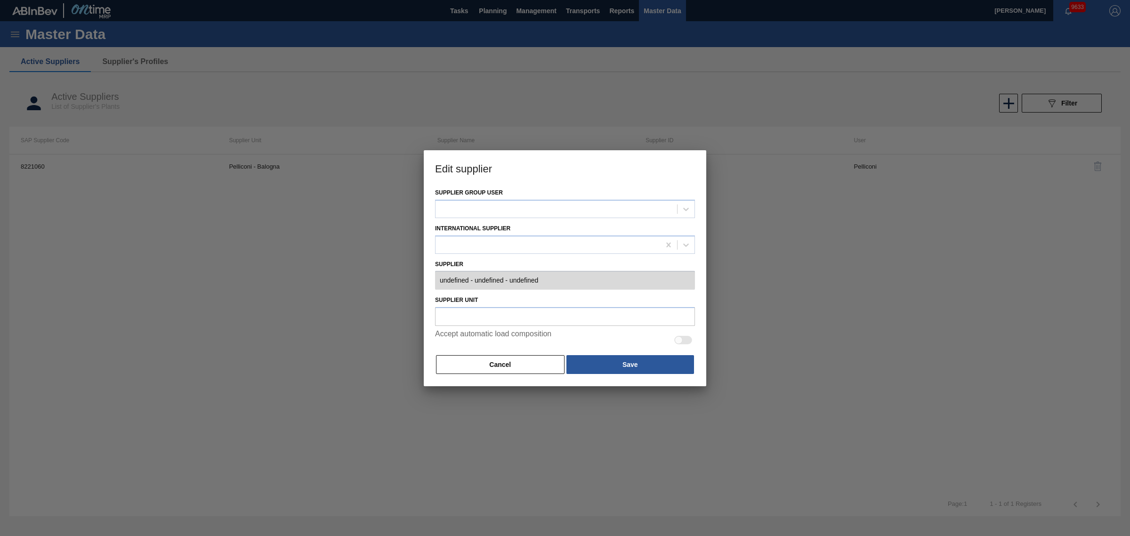
type input "0008221060 - PELLICONI - 0"
type input "Pelliconi - Balogna"
click at [684, 337] on div at bounding box center [688, 340] width 8 height 8
click at [678, 338] on div at bounding box center [679, 340] width 8 height 8
checkbox input "true"
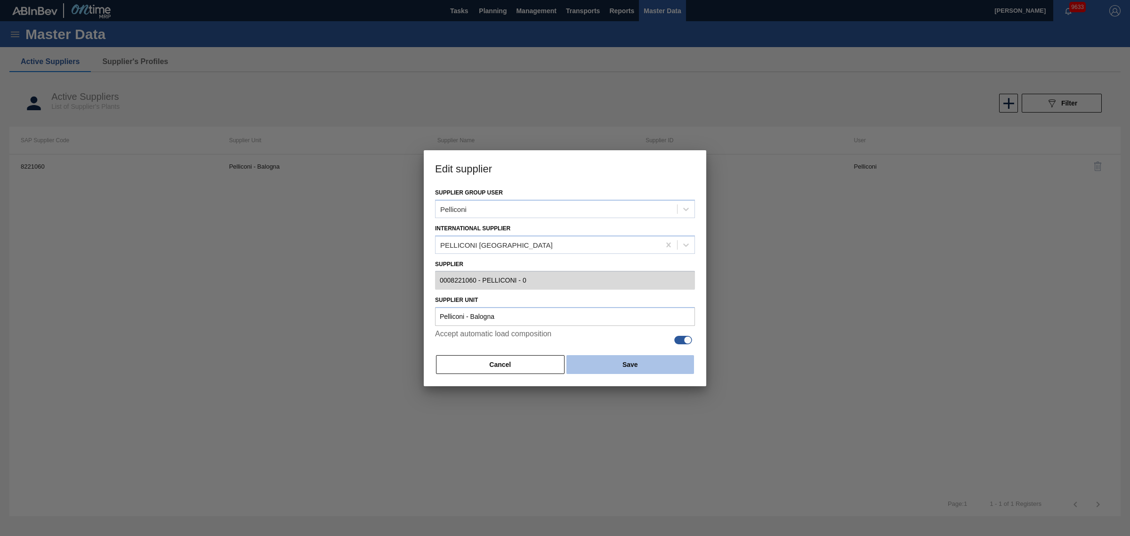
click at [668, 359] on button "Save" at bounding box center [630, 364] width 128 height 19
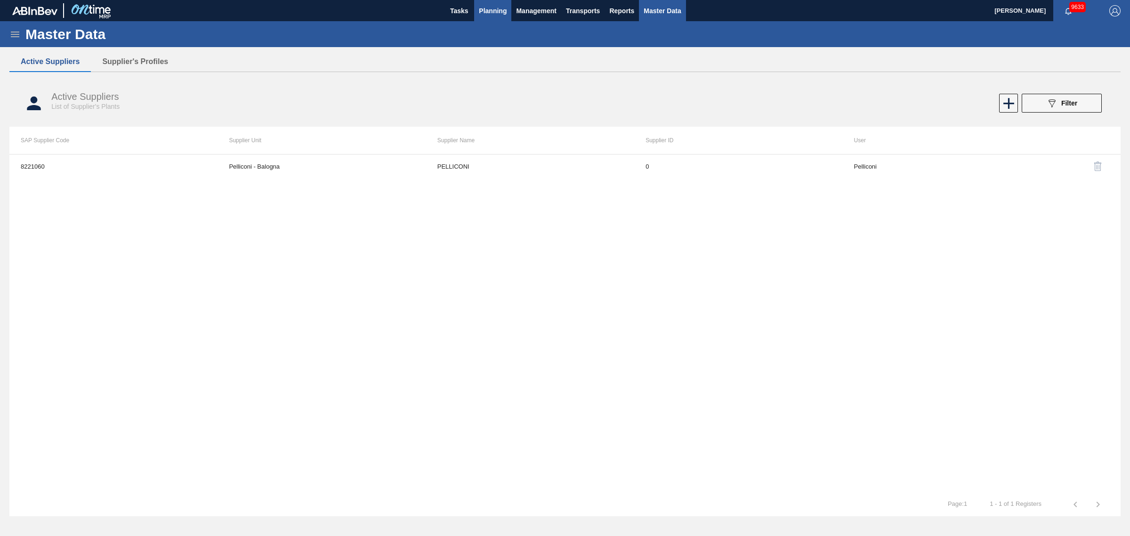
click at [494, 10] on span "Planning" at bounding box center [493, 10] width 28 height 11
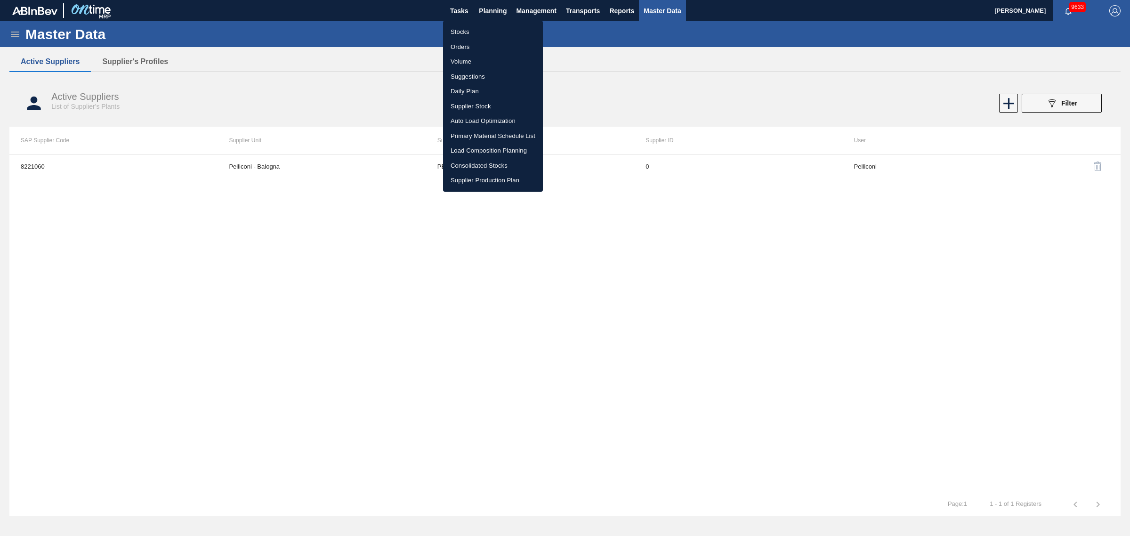
click at [484, 33] on li "Stocks" at bounding box center [493, 31] width 100 height 15
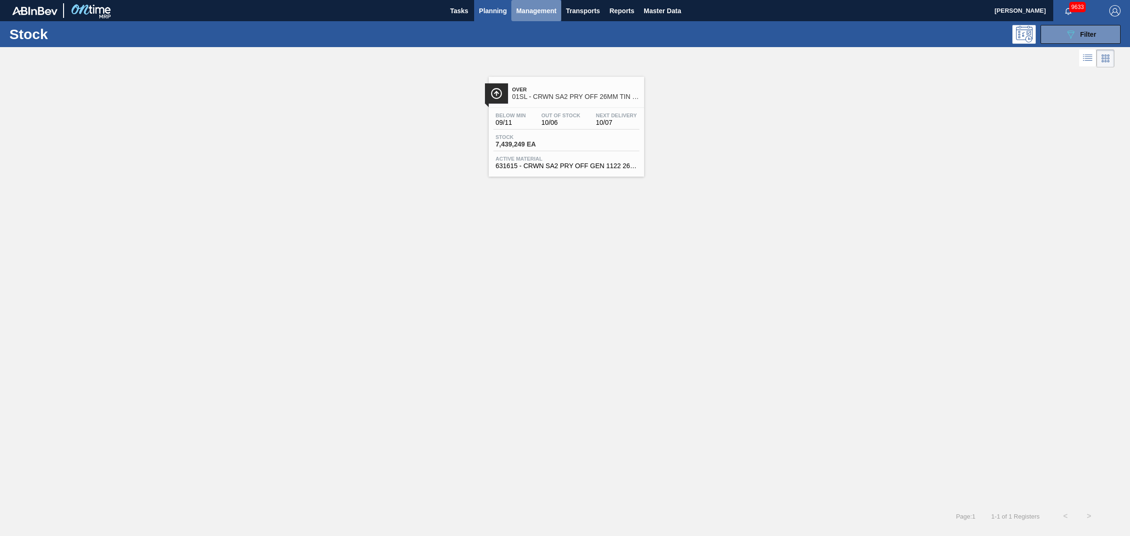
click at [538, 8] on span "Management" at bounding box center [536, 10] width 40 height 11
click at [613, 113] on div at bounding box center [565, 268] width 1130 height 536
click at [573, 0] on body "Tasks Planning Management Transports Reports Master Data [PERSON_NAME] 9633 Mar…" at bounding box center [565, 0] width 1130 height 0
click at [1058, 30] on button "089F7B8B-B2A5-4AFE-B5C0-19BA573D28AC Filter" at bounding box center [1080, 34] width 80 height 19
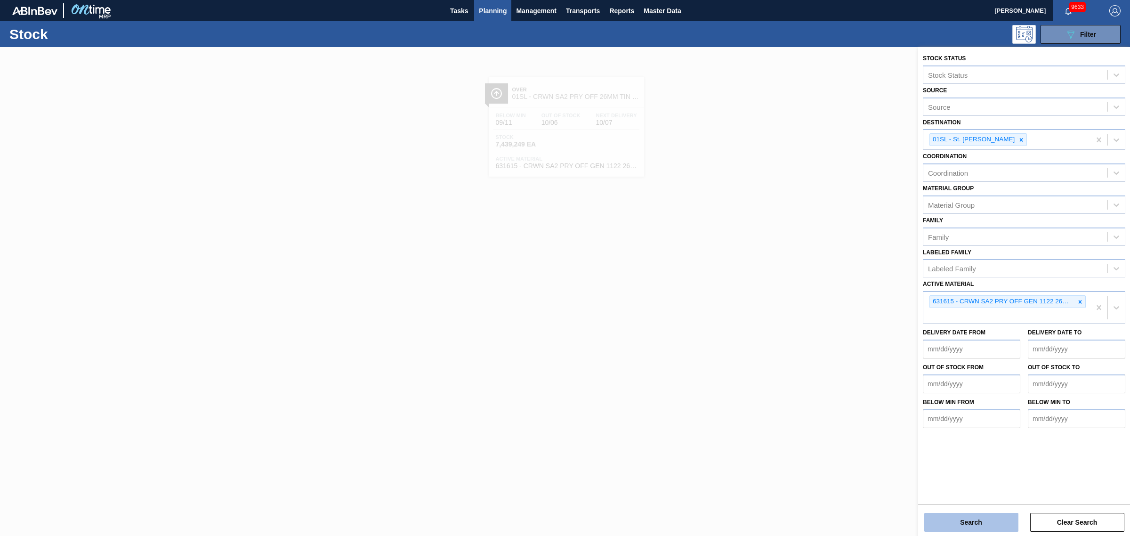
click at [1000, 525] on button "Search" at bounding box center [971, 522] width 94 height 19
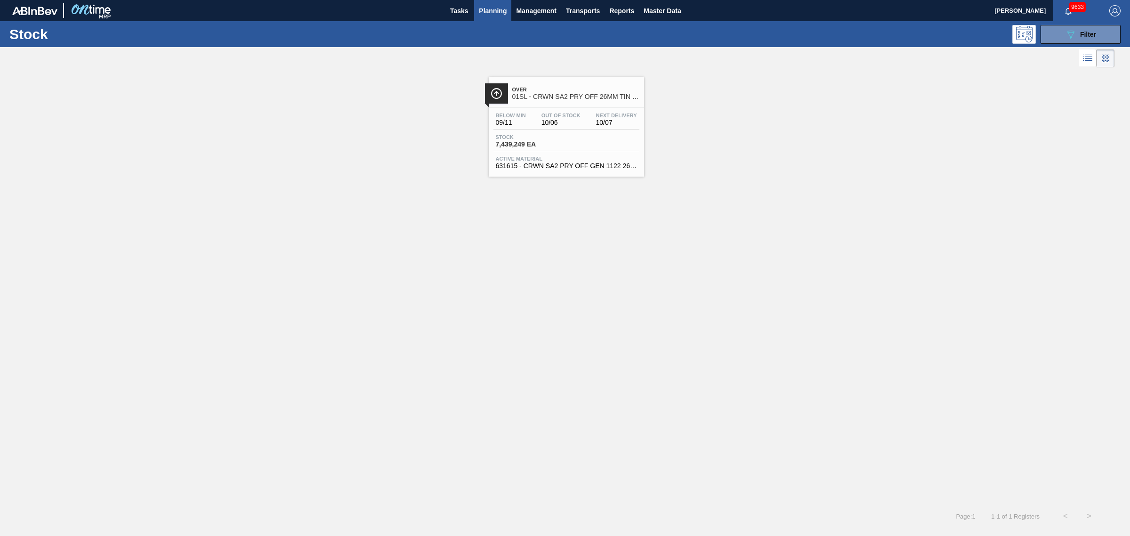
click at [576, 137] on div "Stock 7,439,249 EA" at bounding box center [566, 142] width 146 height 17
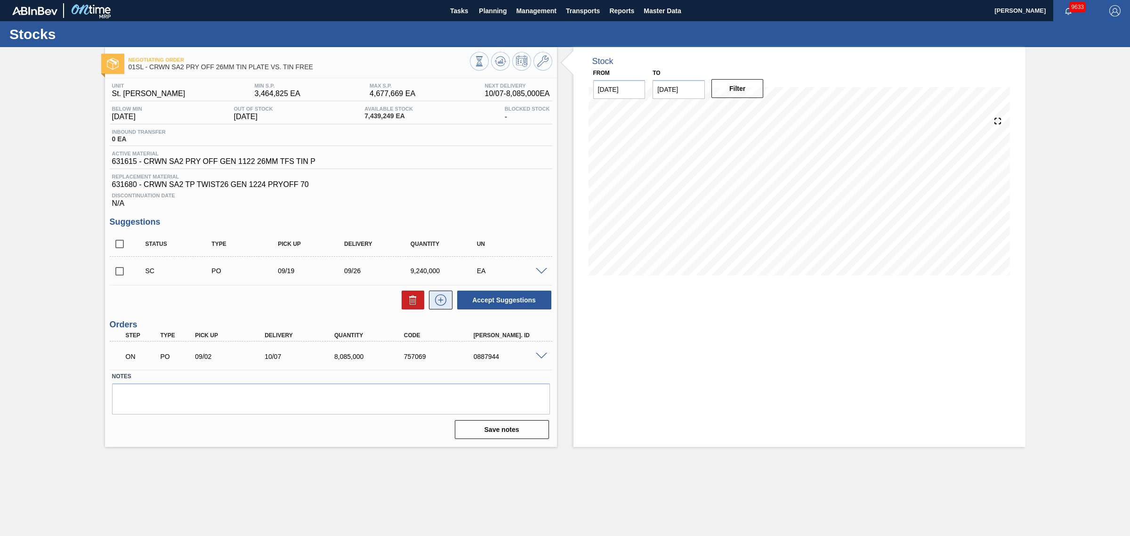
click at [433, 300] on icon at bounding box center [440, 299] width 15 height 11
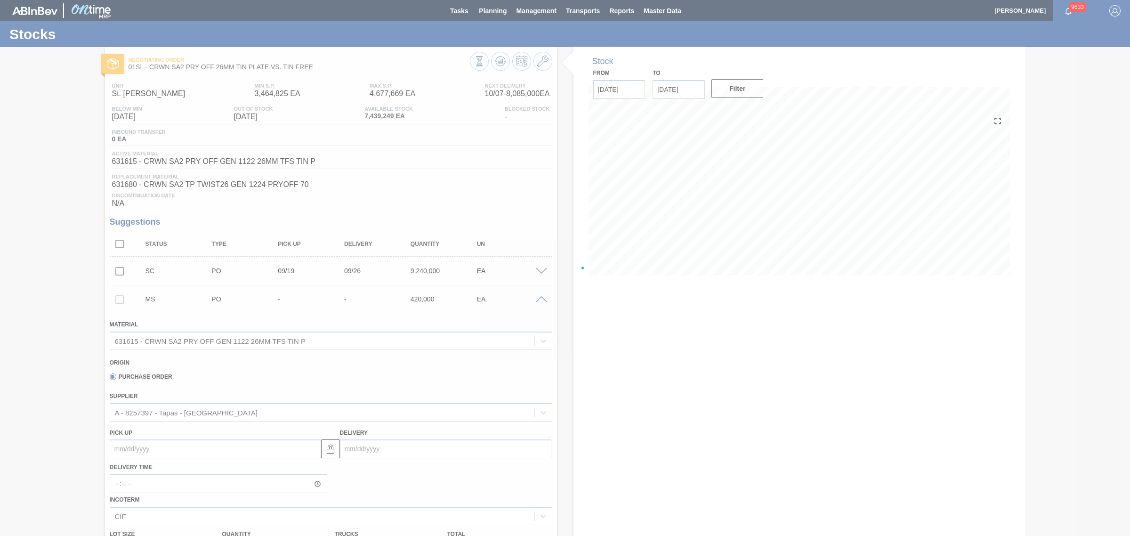
click at [175, 425] on div at bounding box center [565, 268] width 1130 height 536
click at [177, 417] on div at bounding box center [565, 268] width 1130 height 536
click at [237, 379] on div at bounding box center [565, 268] width 1130 height 536
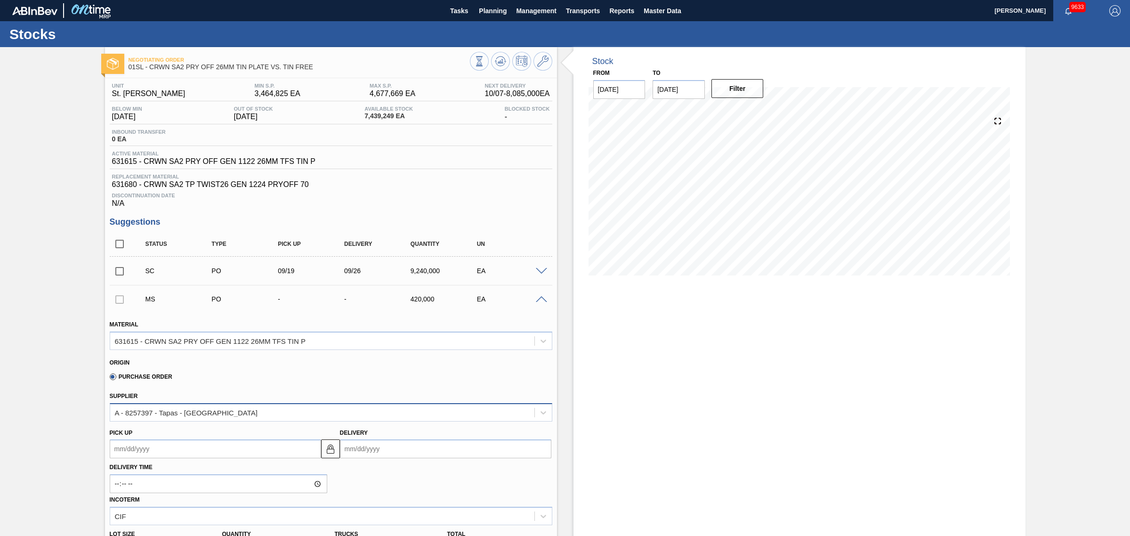
click at [219, 419] on div "A - 8257397 - Tapas - [GEOGRAPHIC_DATA]" at bounding box center [322, 412] width 424 height 14
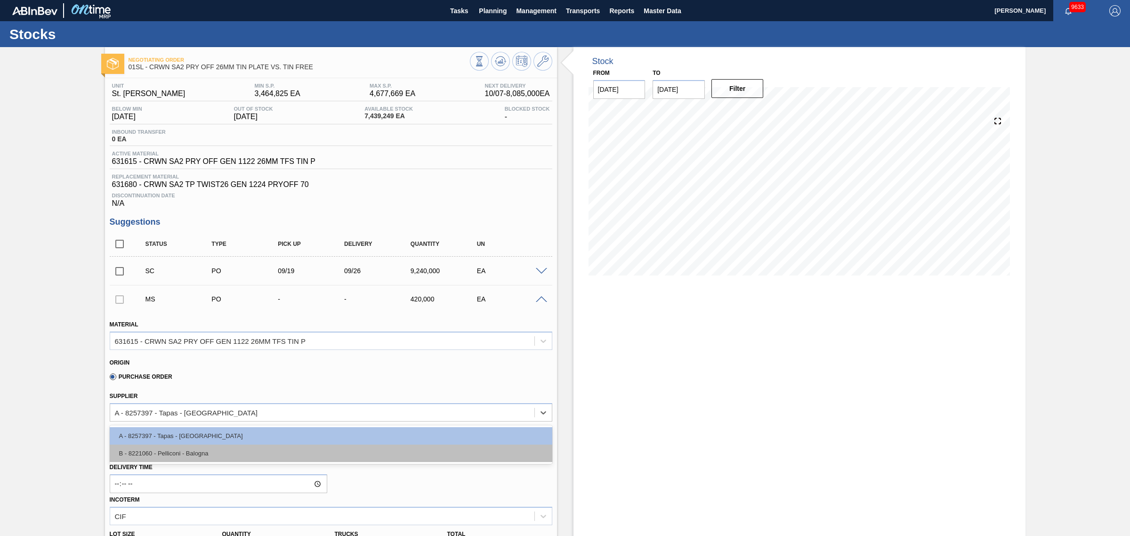
click at [215, 448] on div "B - 8221060 - Pelliconi - Balogna" at bounding box center [331, 452] width 443 height 17
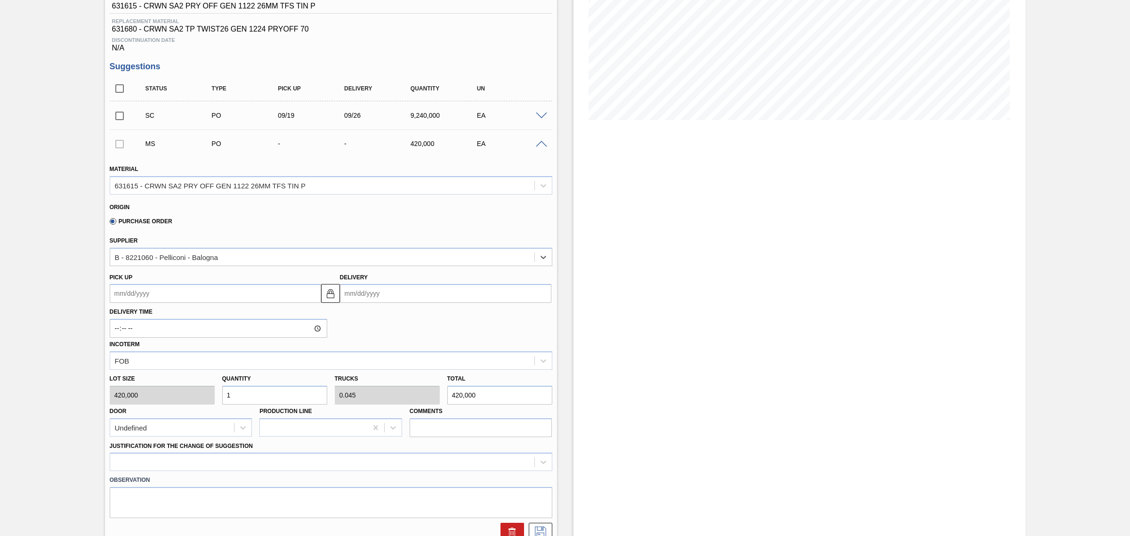
scroll to position [177, 0]
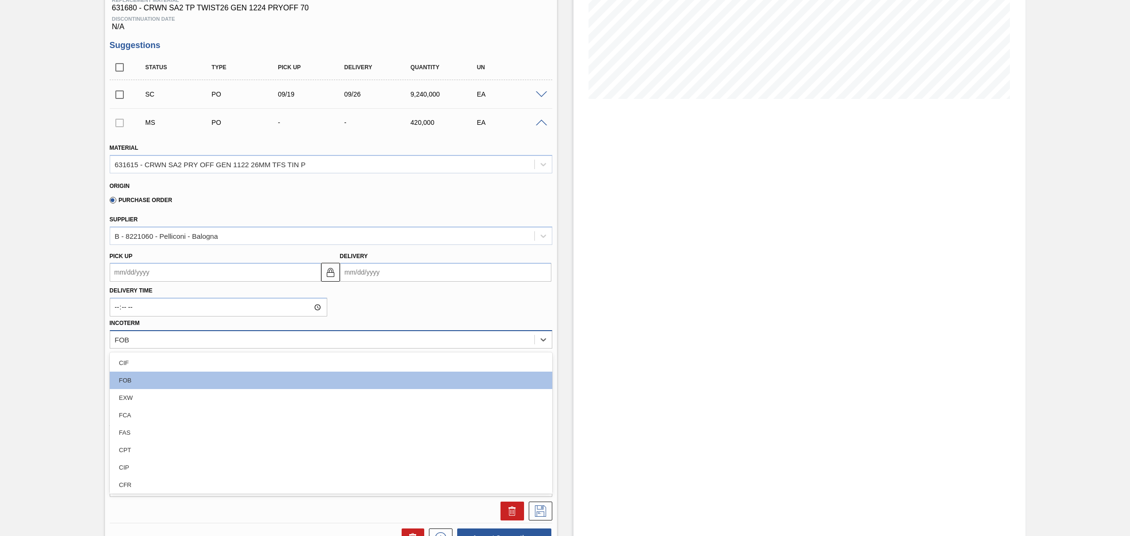
click at [142, 342] on div "FOB" at bounding box center [322, 339] width 424 height 14
click at [69, 359] on div "Negotiating Order 01SL - CRWN SA2 PRY OFF 26MM TIN PLATE VS. TIN FREE Unit St. …" at bounding box center [565, 278] width 1130 height 814
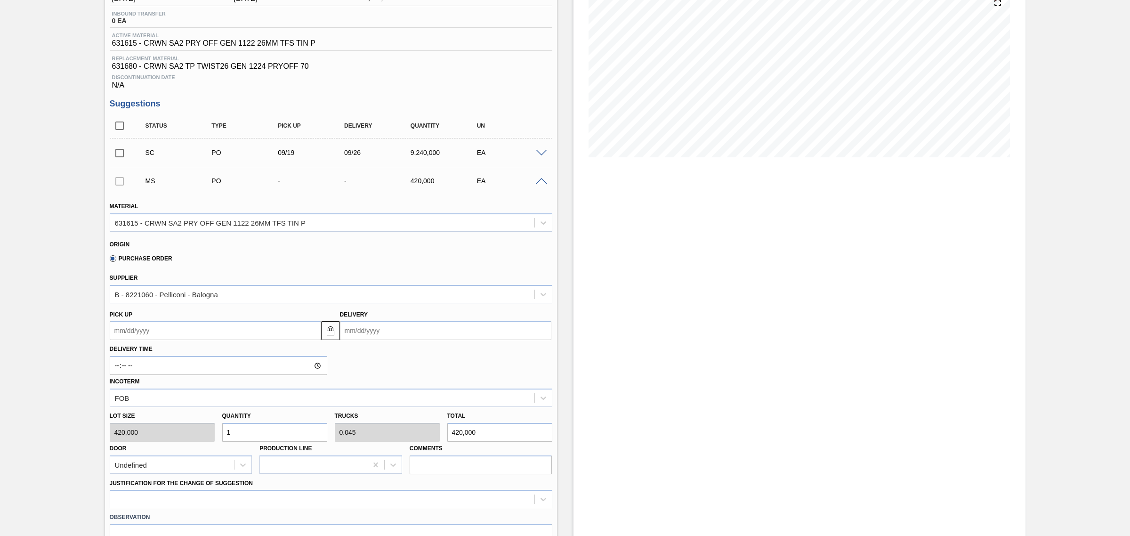
scroll to position [235, 0]
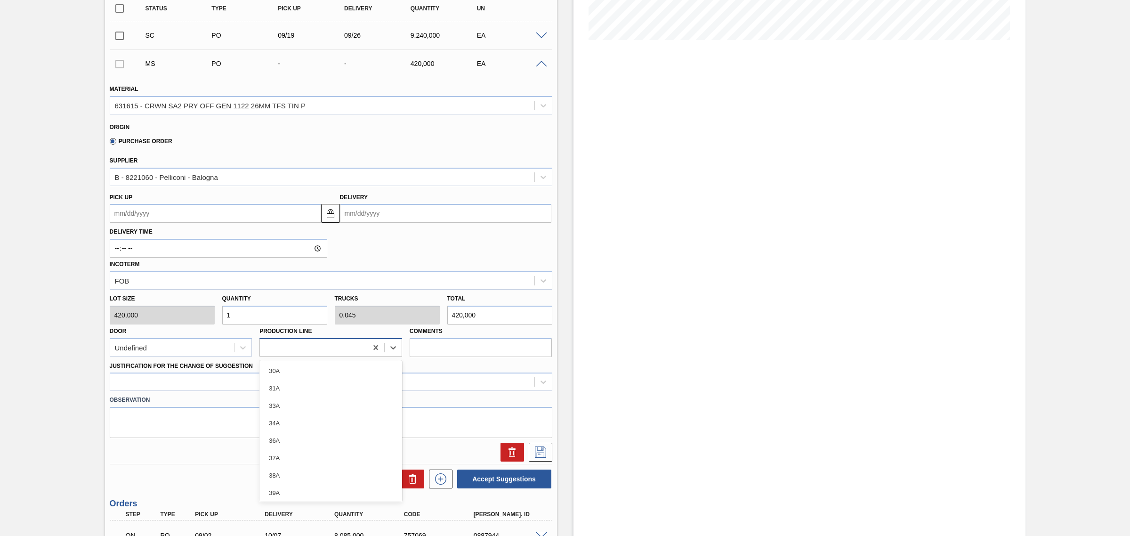
click at [301, 351] on div at bounding box center [313, 347] width 107 height 14
click at [372, 152] on div "Origin Purchase Order" at bounding box center [331, 134] width 450 height 35
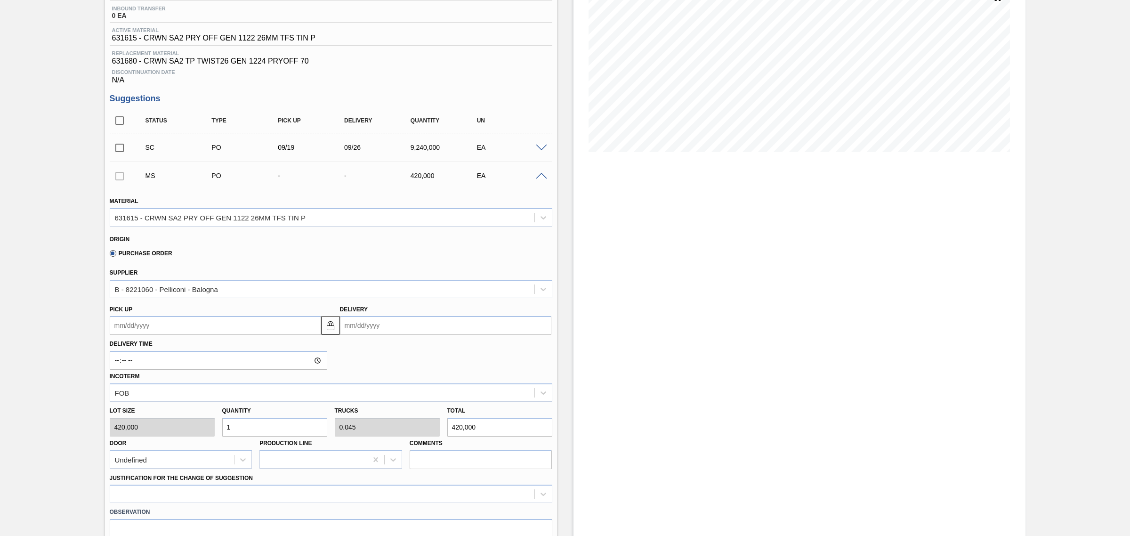
scroll to position [0, 0]
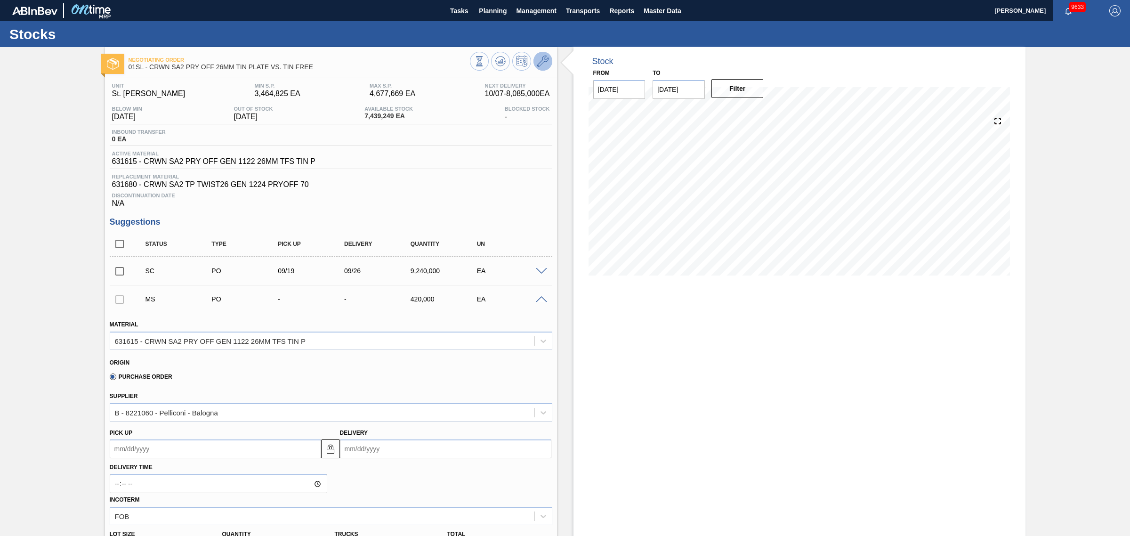
click at [544, 58] on icon at bounding box center [542, 61] width 11 height 11
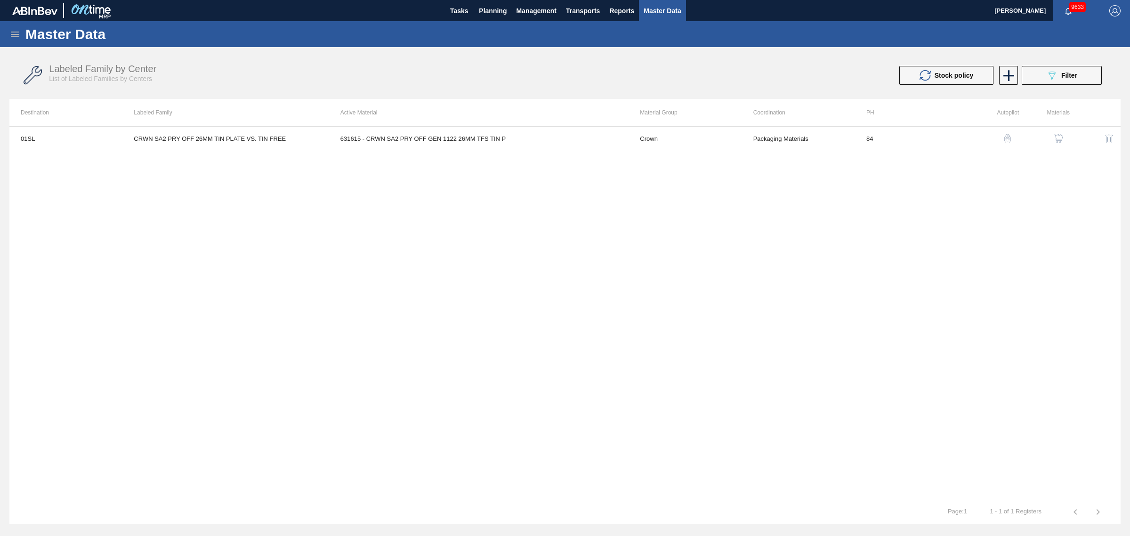
click at [1058, 139] on img "button" at bounding box center [1058, 138] width 9 height 9
click at [445, 118] on th "Active Material" at bounding box center [479, 112] width 300 height 27
click at [445, 128] on td "631615 - CRWN SA2 PRY OFF GEN 1122 26MM TFS TIN P" at bounding box center [479, 139] width 300 height 24
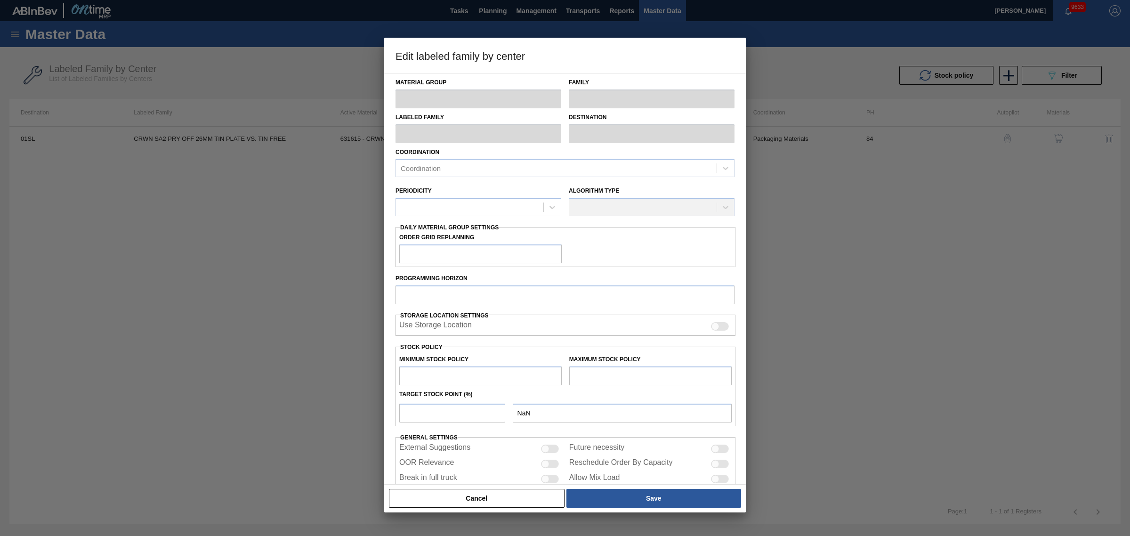
type input "Crown"
type input "Crowns"
type input "CRWN SA2 PRY OFF 26MM TIN PLATE VS. TIN FREE"
type input "01SL - St. [PERSON_NAME]"
type input "84"
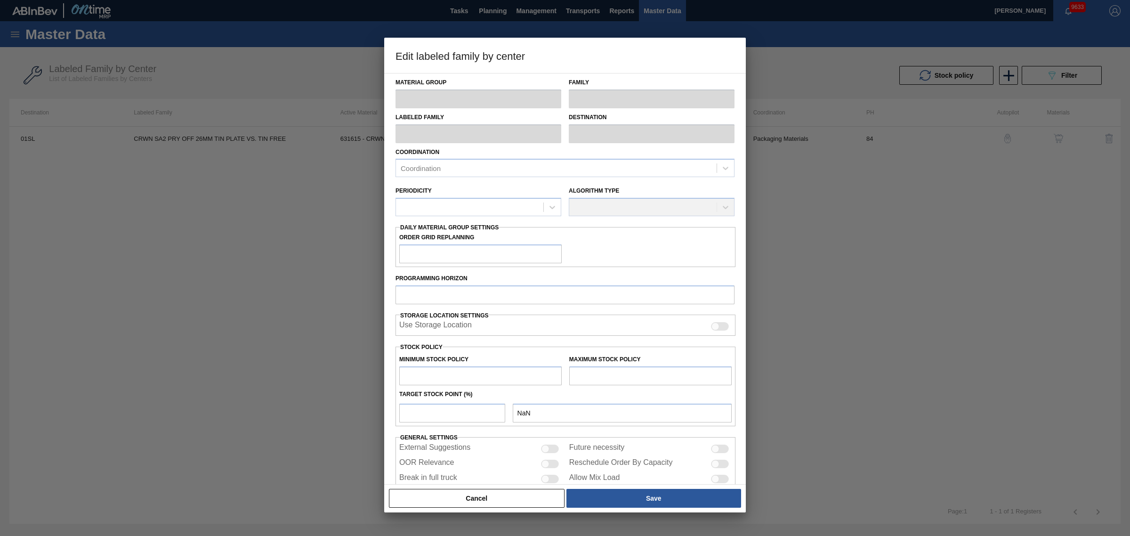
type input "3,464,825"
type input "4,677,669"
type input "0"
type input "3,464,825"
checkbox input "true"
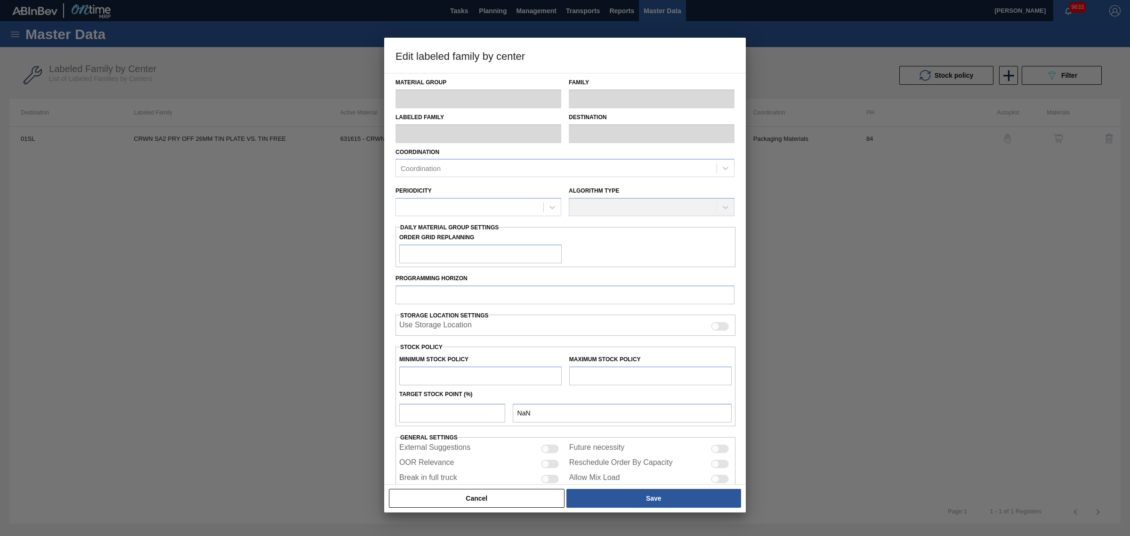
checkbox input "true"
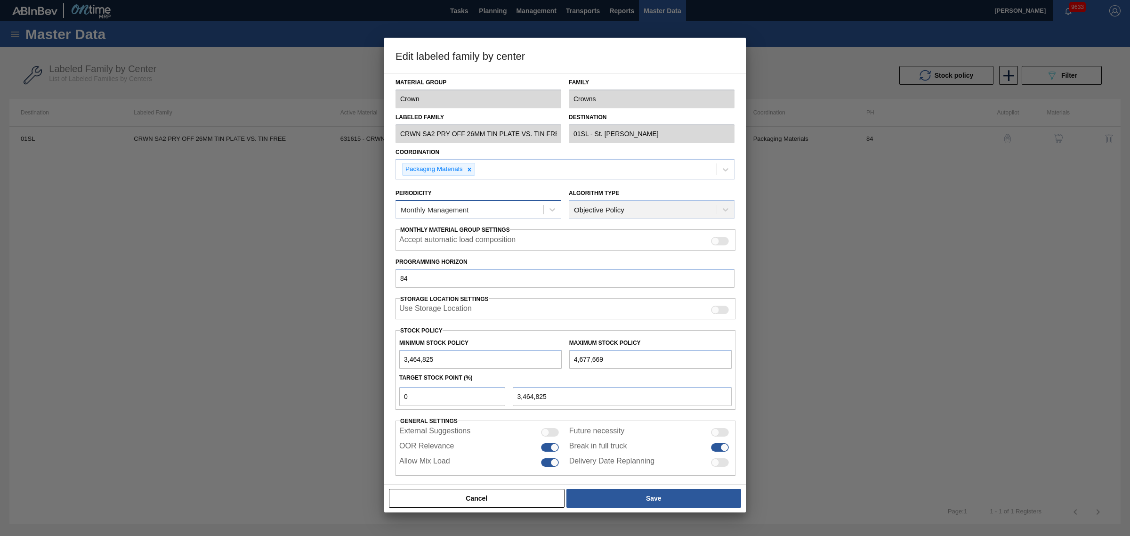
click at [449, 212] on div "Monthly Management" at bounding box center [435, 210] width 68 height 8
click at [455, 245] on div "Daily Management" at bounding box center [478, 250] width 166 height 17
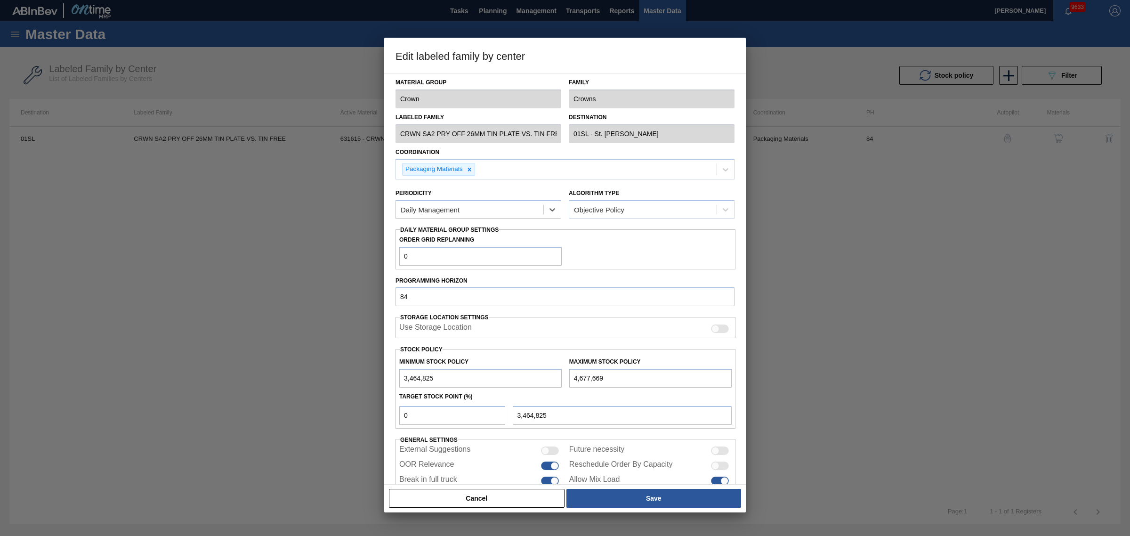
scroll to position [41, 0]
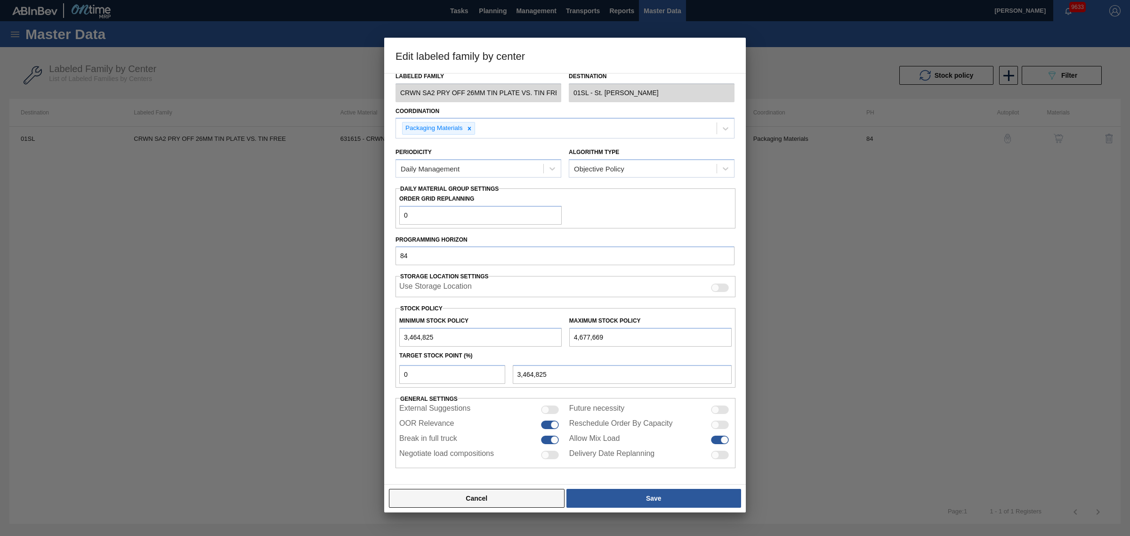
click at [496, 502] on button "Cancel" at bounding box center [477, 498] width 176 height 19
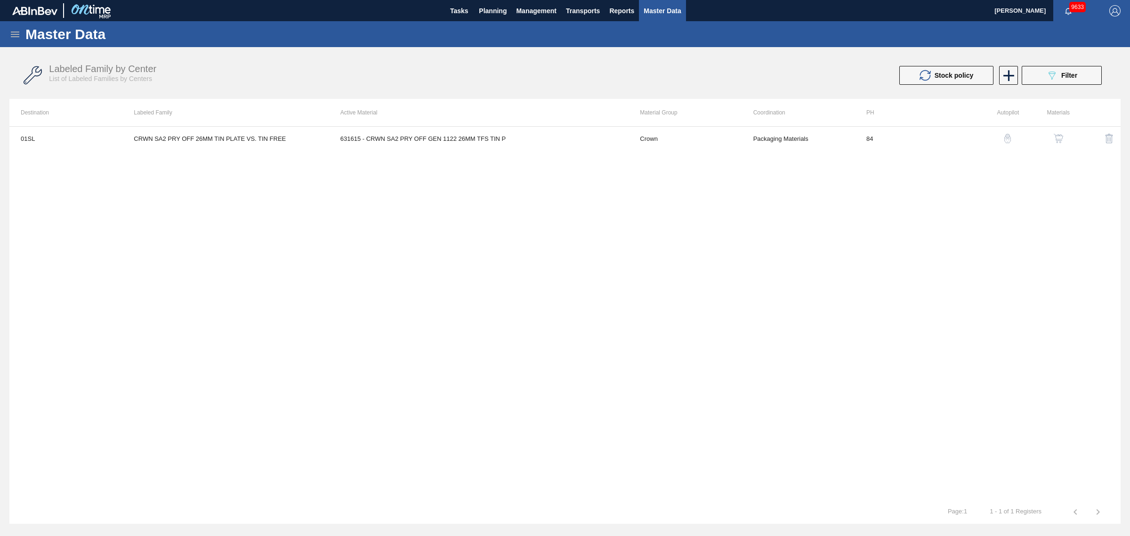
click at [431, 382] on div "01SL CRWN SA2 PRY OFF 26MM TIN PLATE VS. TIN FREE 631615 - CRWN SA2 PRY OFF GEN…" at bounding box center [564, 313] width 1111 height 374
